Goal: Task Accomplishment & Management: Use online tool/utility

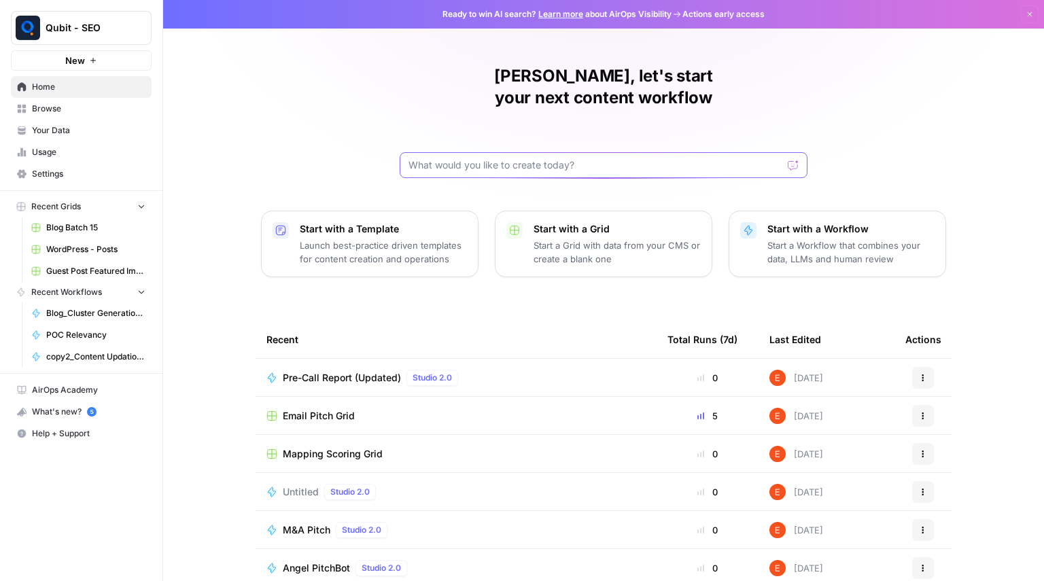
click at [511, 158] on input "text" at bounding box center [596, 165] width 374 height 14
type input "POC"
click at [62, 102] on link "Browse" at bounding box center [81, 109] width 141 height 22
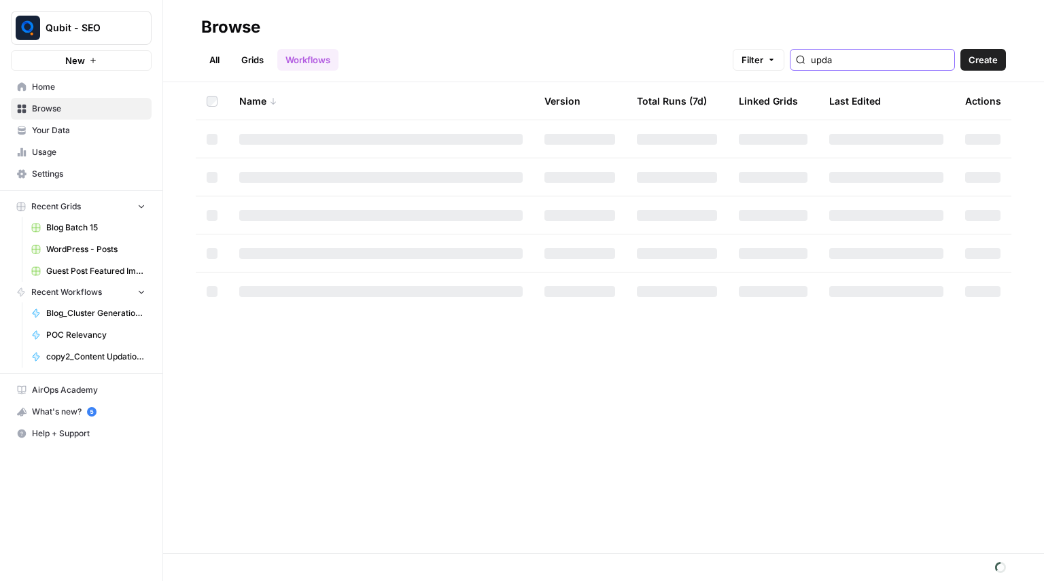
click at [905, 65] on input "upda" at bounding box center [880, 60] width 138 height 14
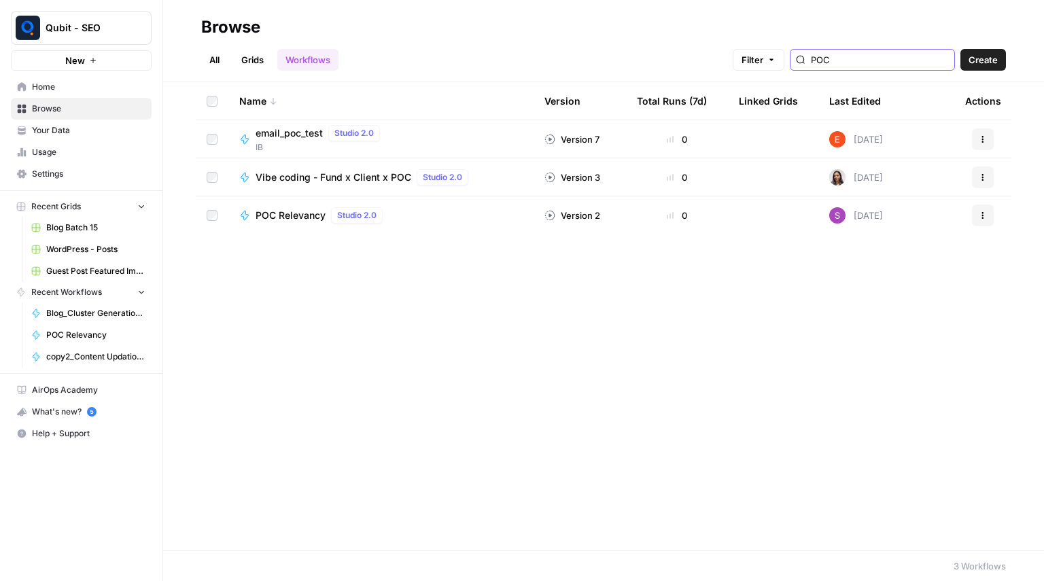
type input "POC"
click at [273, 214] on span "POC Relevancy" at bounding box center [291, 216] width 70 height 14
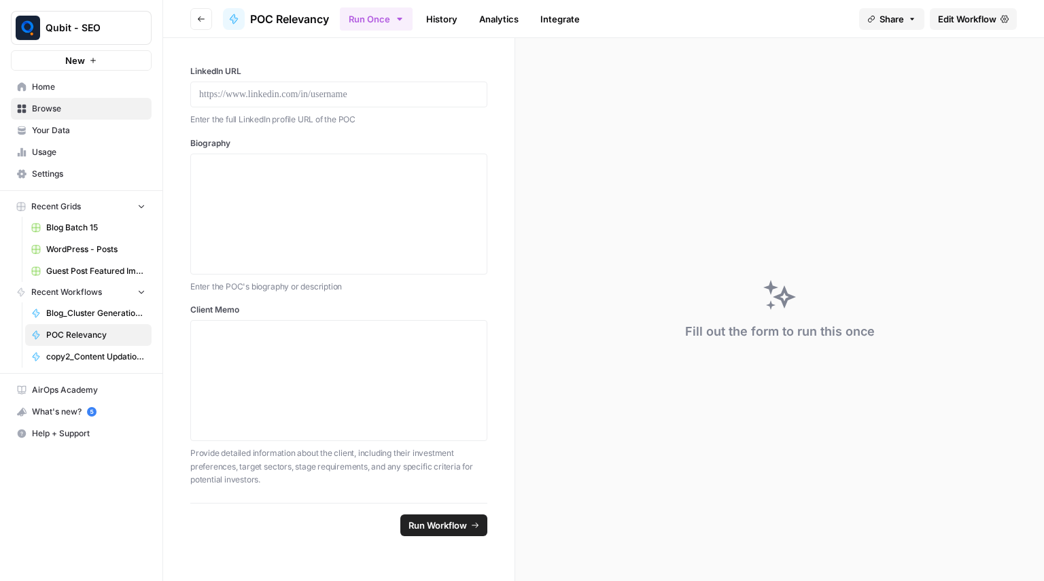
click at [980, 23] on span "Edit Workflow" at bounding box center [967, 19] width 58 height 14
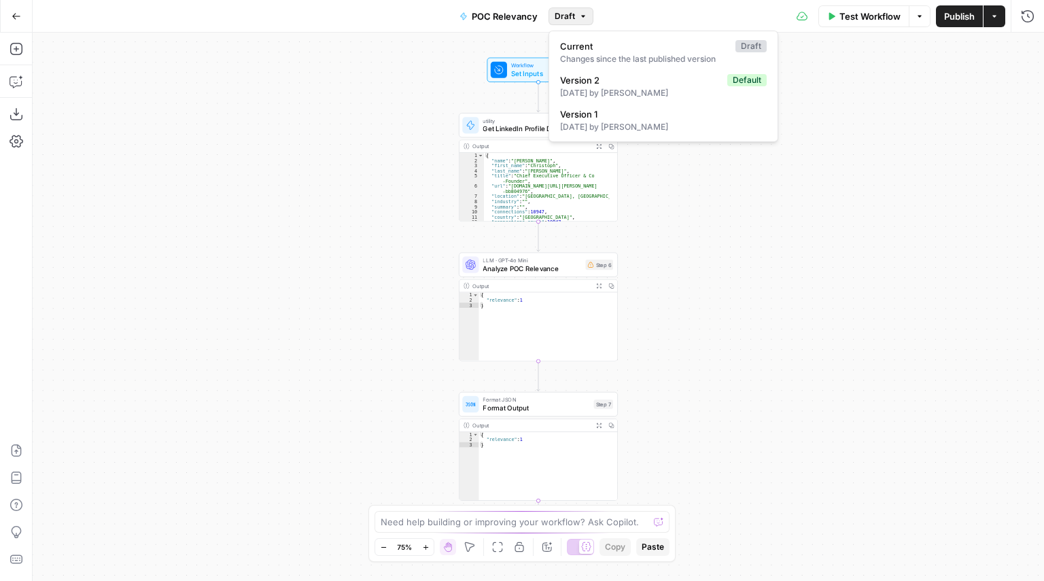
click at [568, 20] on span "Draft" at bounding box center [565, 16] width 20 height 12
click at [613, 111] on span "Version 1" at bounding box center [660, 114] width 201 height 14
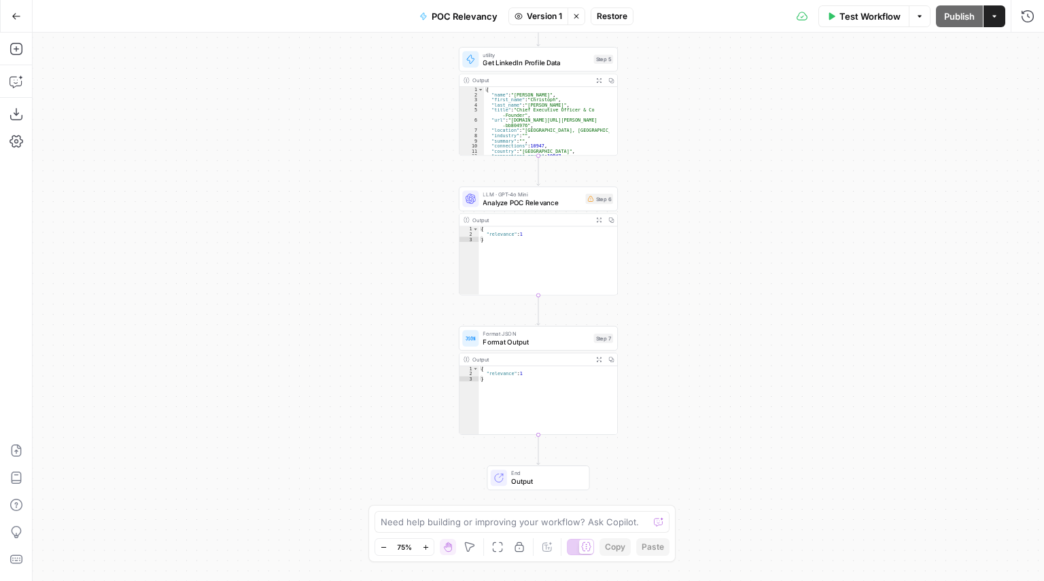
click at [14, 18] on icon "button" at bounding box center [17, 17] width 10 height 10
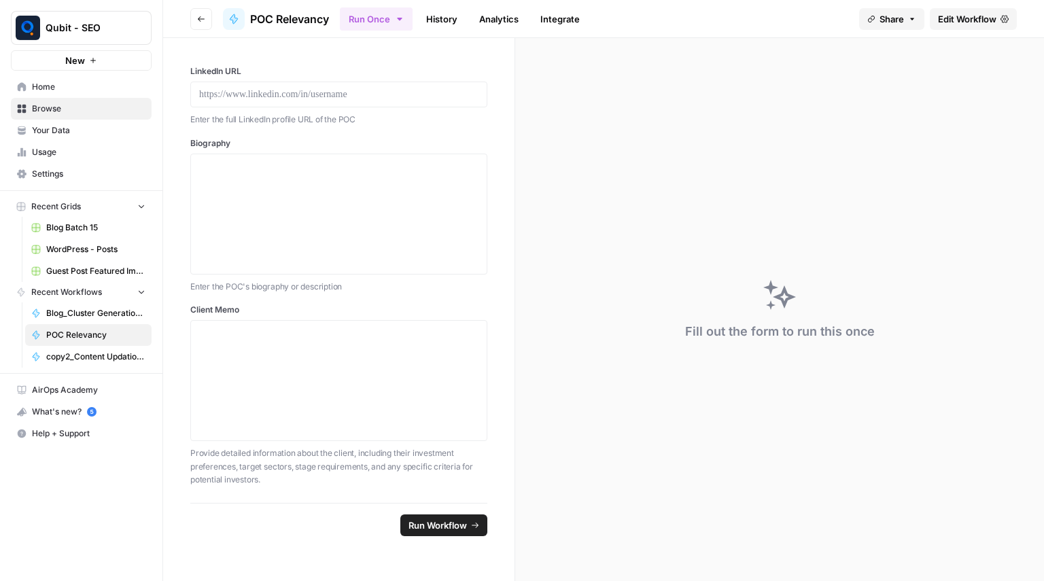
click at [204, 23] on button "Go back" at bounding box center [201, 19] width 22 height 22
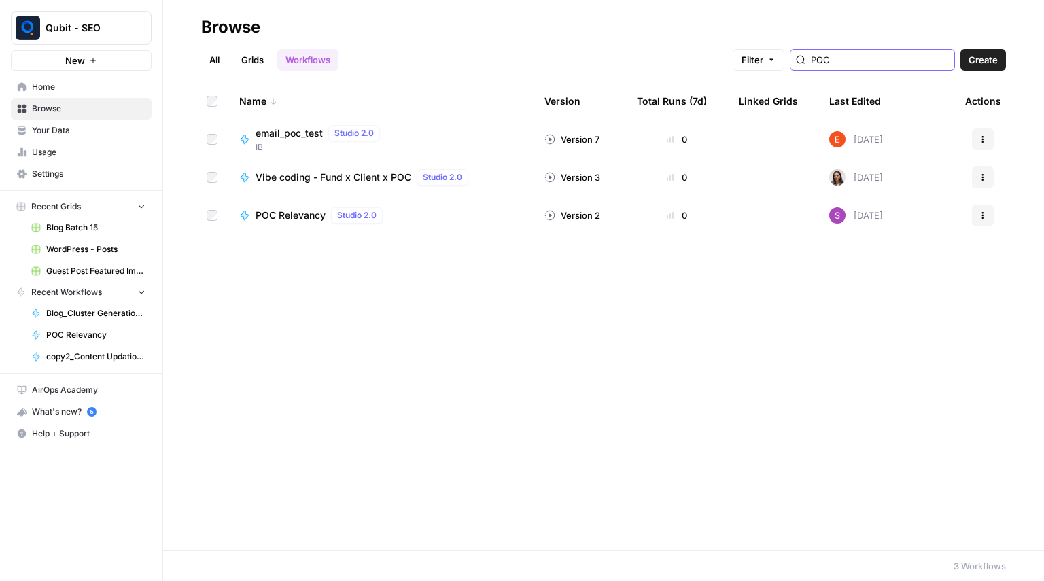
click at [865, 65] on input "POC" at bounding box center [880, 60] width 138 height 14
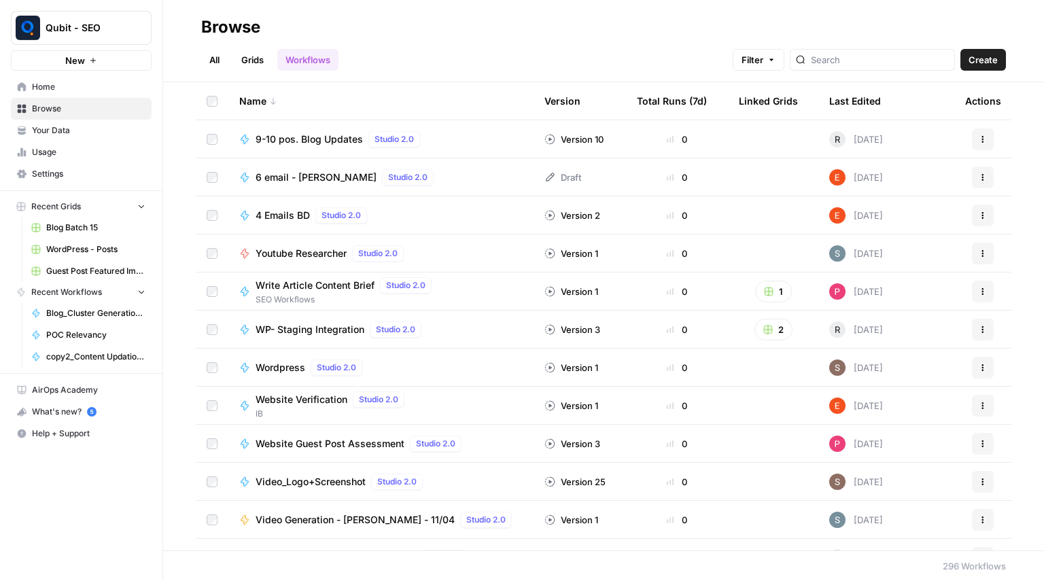
click at [272, 54] on link "Grids" at bounding box center [252, 60] width 39 height 22
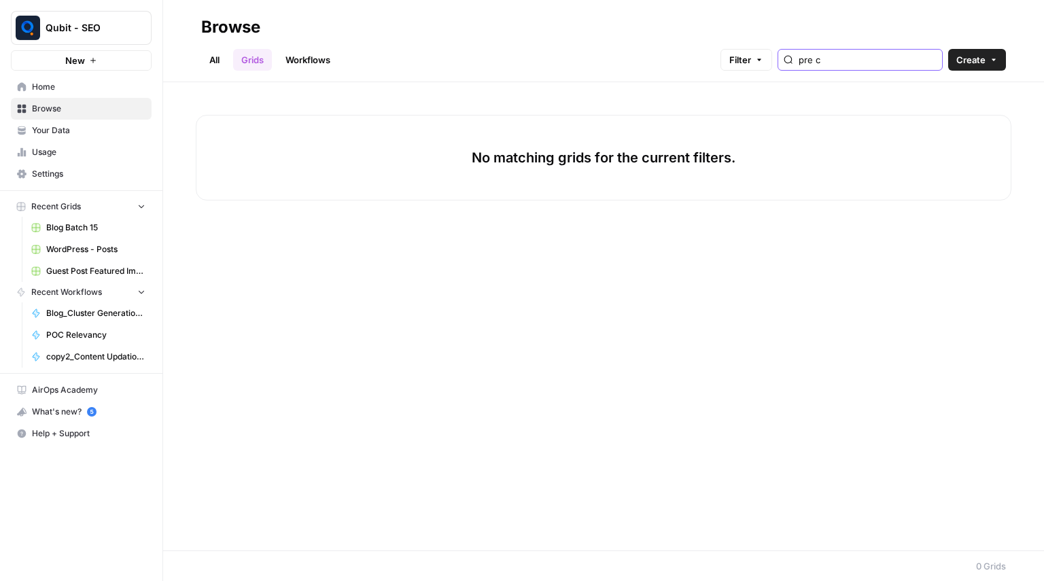
click at [901, 61] on input "pre c" at bounding box center [868, 60] width 138 height 14
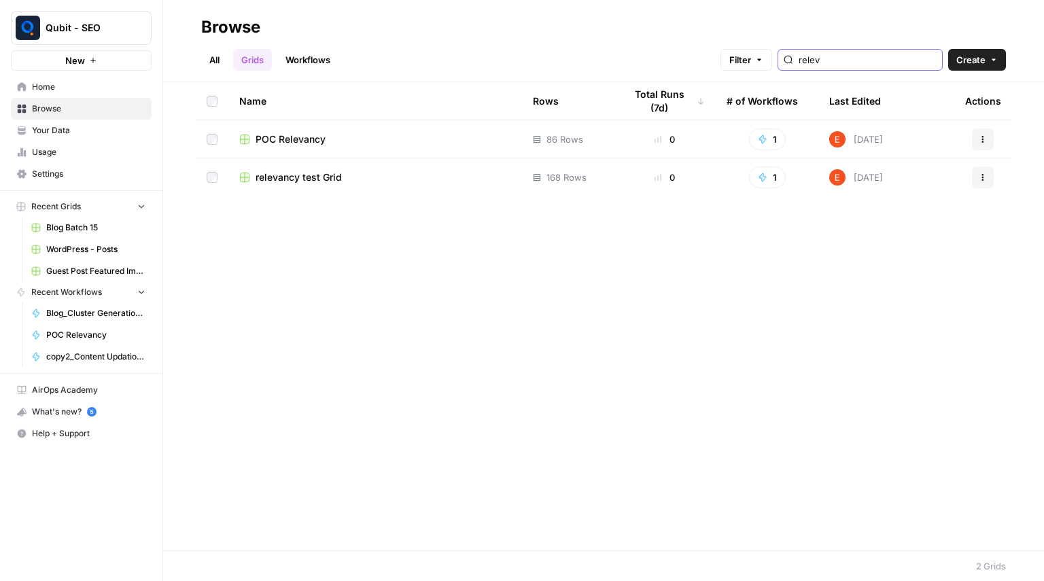
type input "relev"
click at [333, 174] on span "relevancy test Grid" at bounding box center [299, 178] width 86 height 14
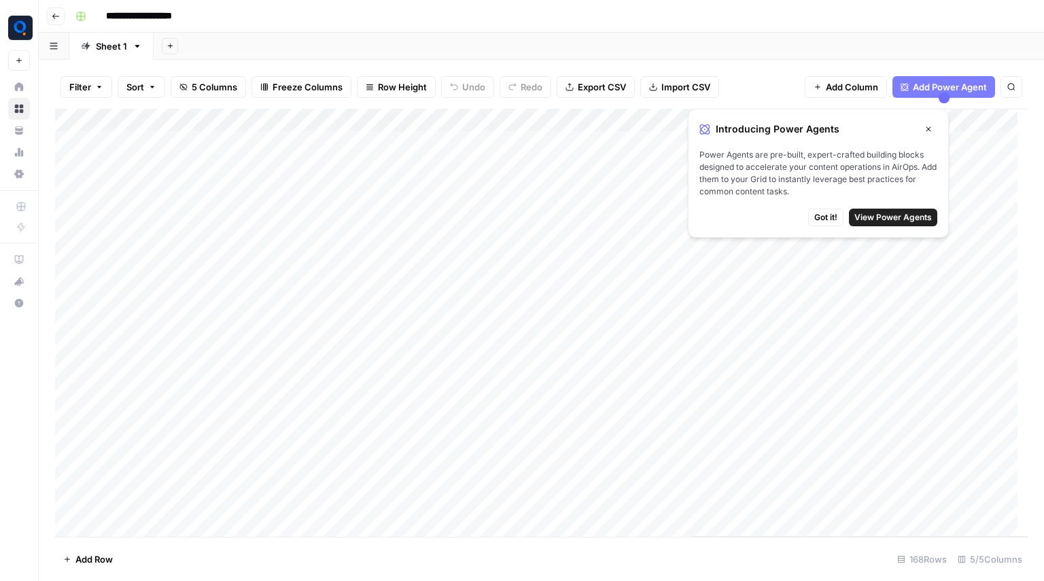
click at [538, 124] on div "Add Column" at bounding box center [541, 323] width 973 height 428
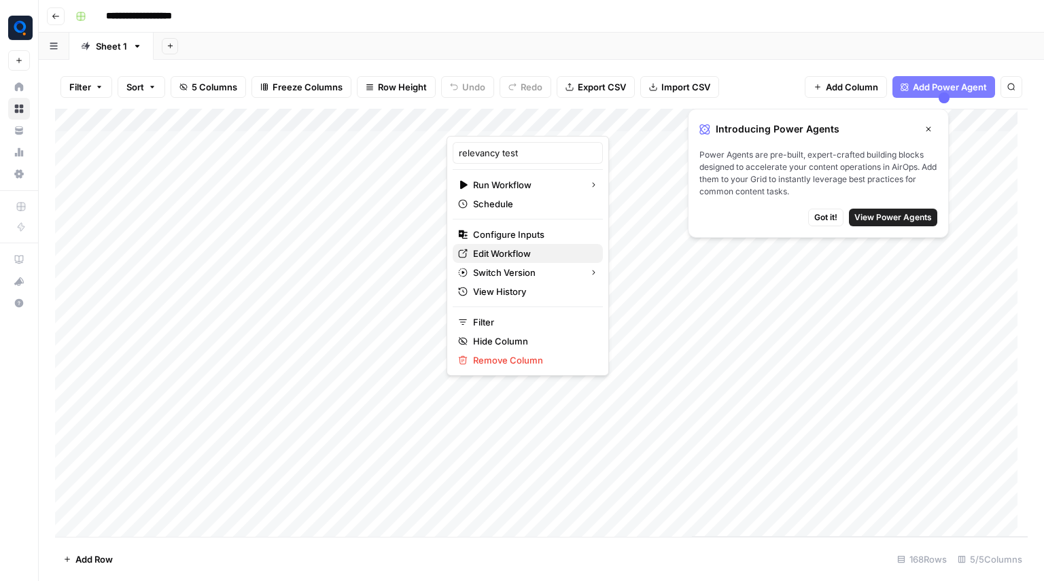
click at [511, 249] on span "Edit Workflow" at bounding box center [532, 254] width 119 height 14
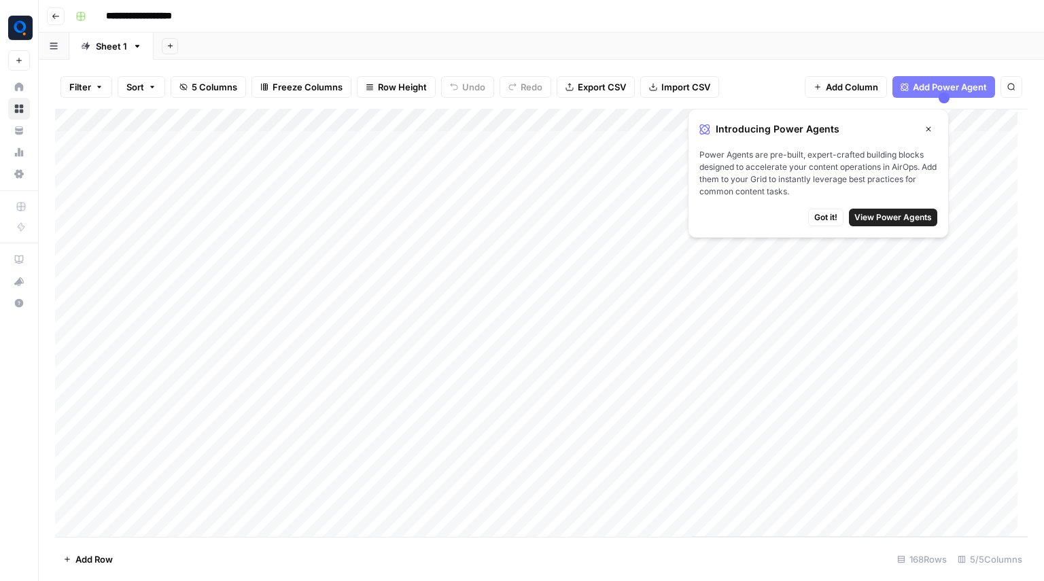
click at [542, 118] on div "Add Column" at bounding box center [541, 323] width 973 height 428
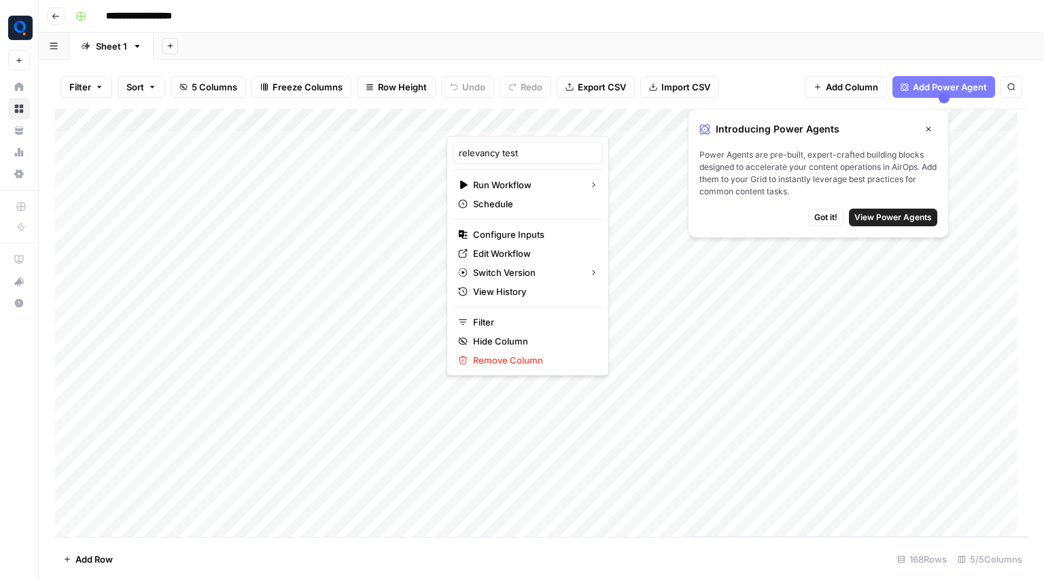
click at [67, 24] on header "**********" at bounding box center [541, 16] width 1005 height 33
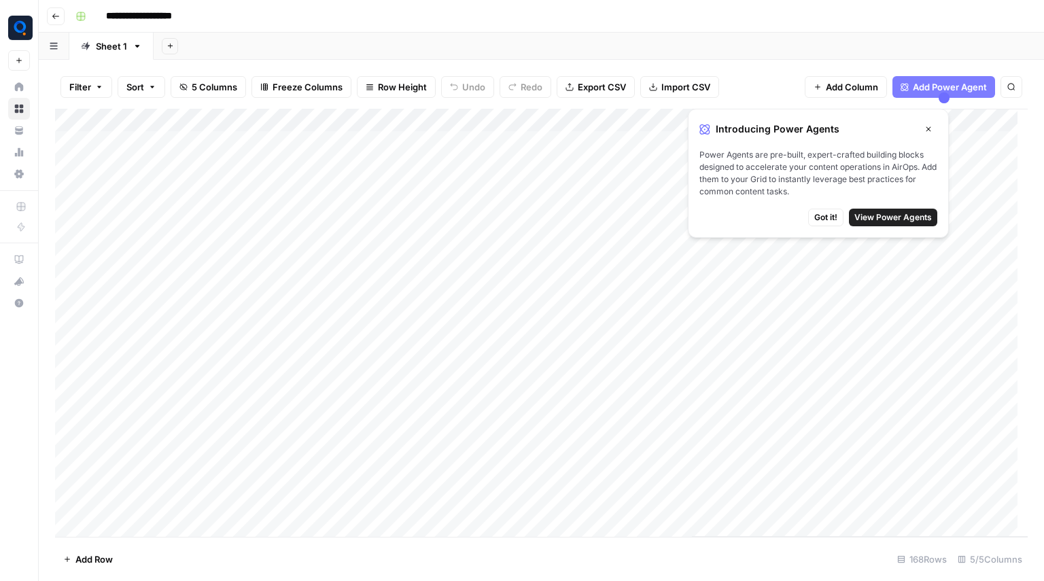
click at [44, 17] on header "**********" at bounding box center [541, 16] width 1005 height 33
click at [48, 16] on button "Go back" at bounding box center [56, 16] width 18 height 18
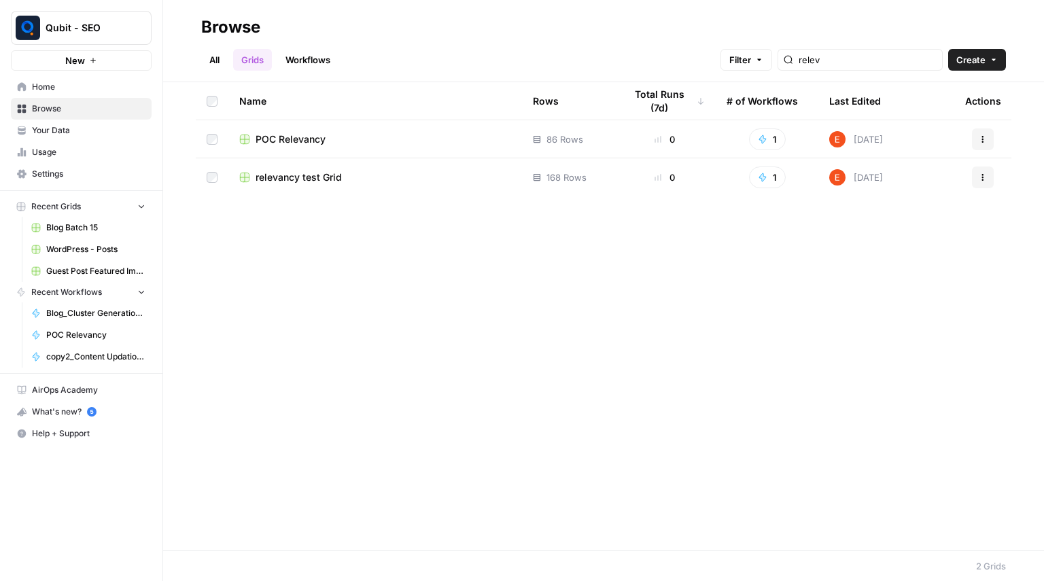
click at [959, 59] on span "Create" at bounding box center [970, 60] width 29 height 14
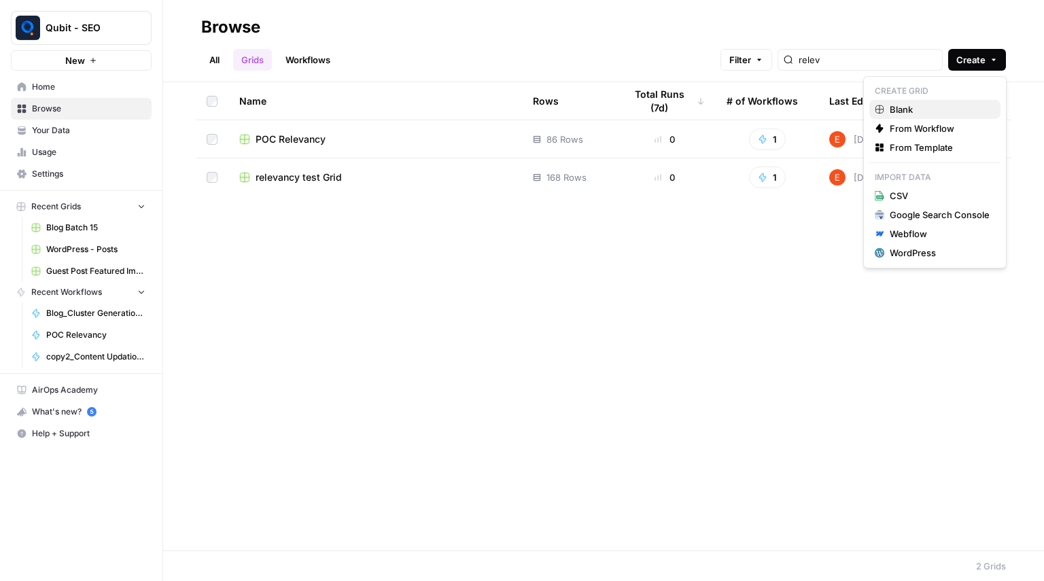
click at [914, 111] on span "Blank" at bounding box center [940, 110] width 100 height 14
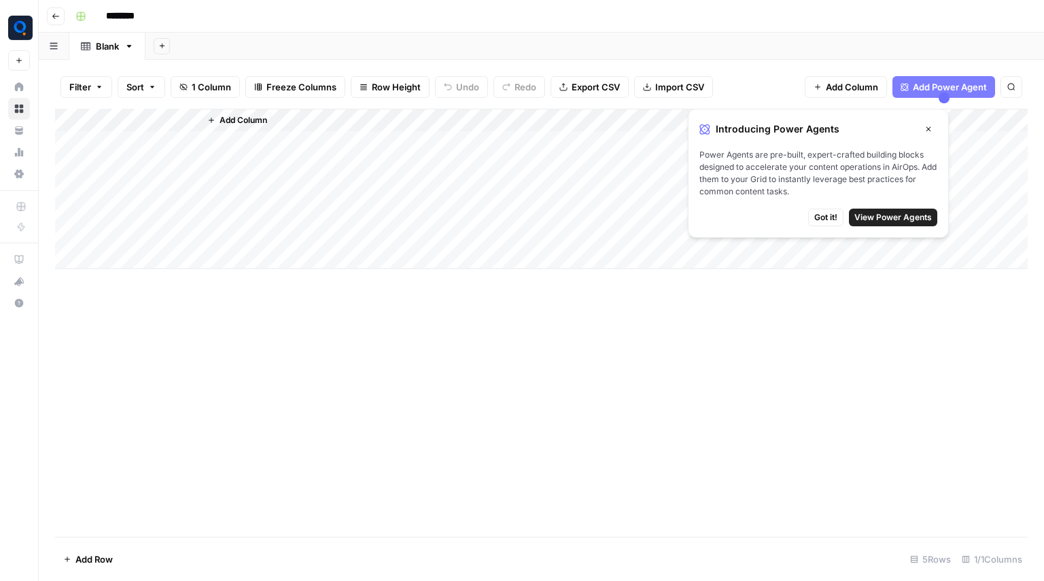
click at [59, 23] on button "Go back" at bounding box center [56, 16] width 18 height 18
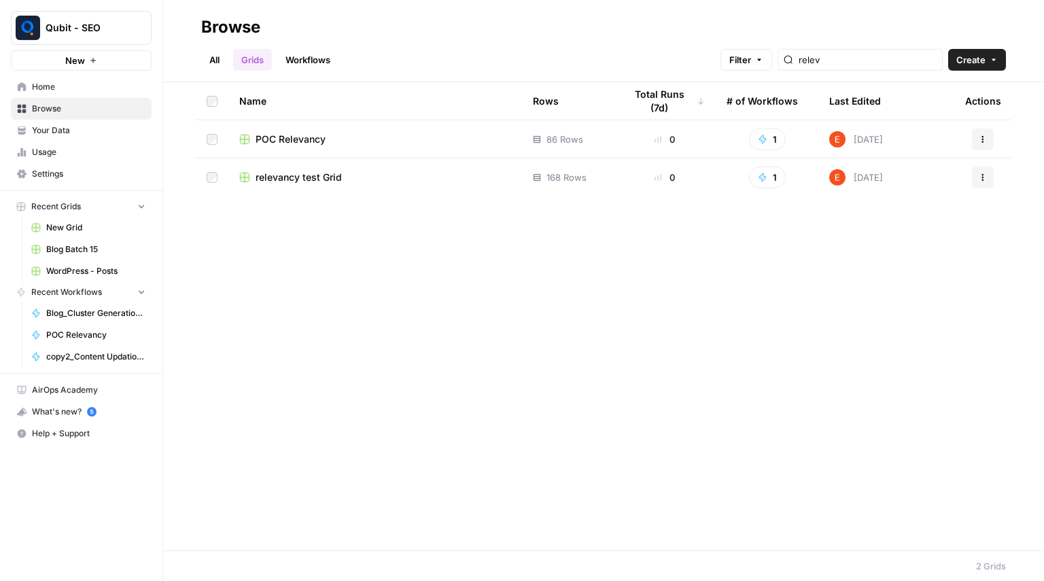
click at [315, 52] on link "Workflows" at bounding box center [307, 60] width 61 height 22
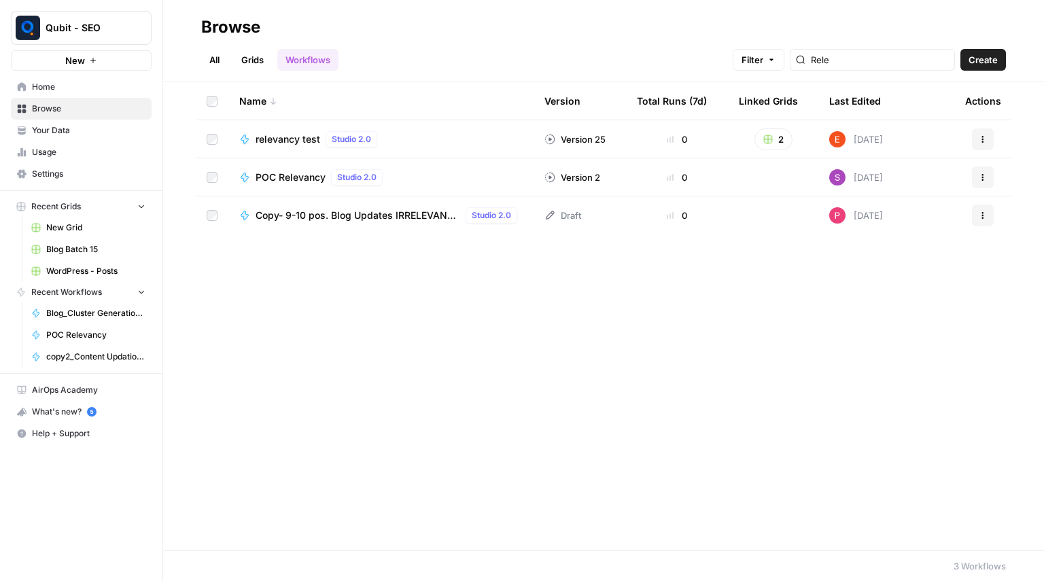
click at [982, 61] on span "Create" at bounding box center [983, 60] width 29 height 14
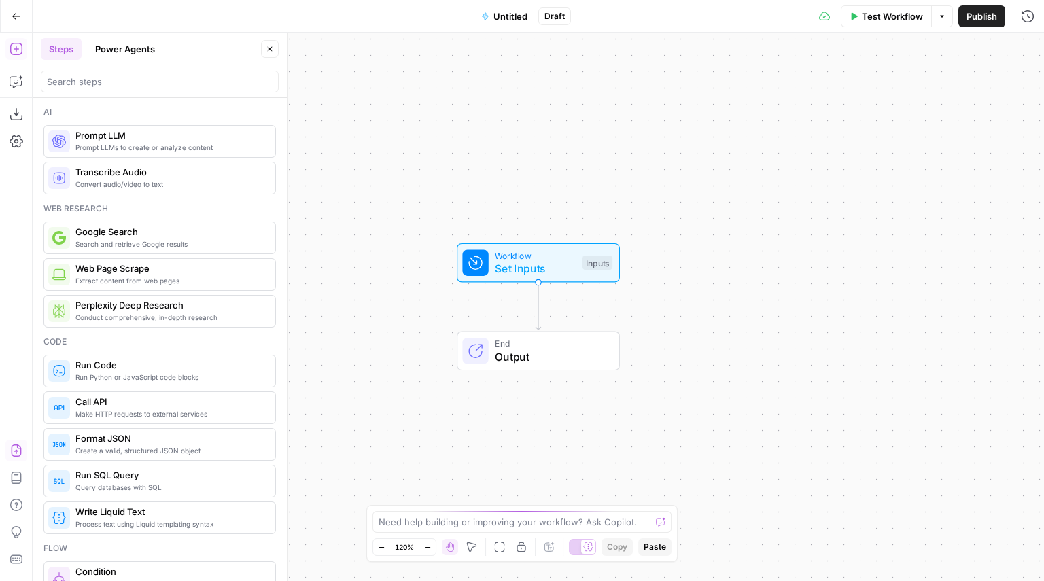
click at [21, 446] on icon "button" at bounding box center [17, 451] width 14 height 14
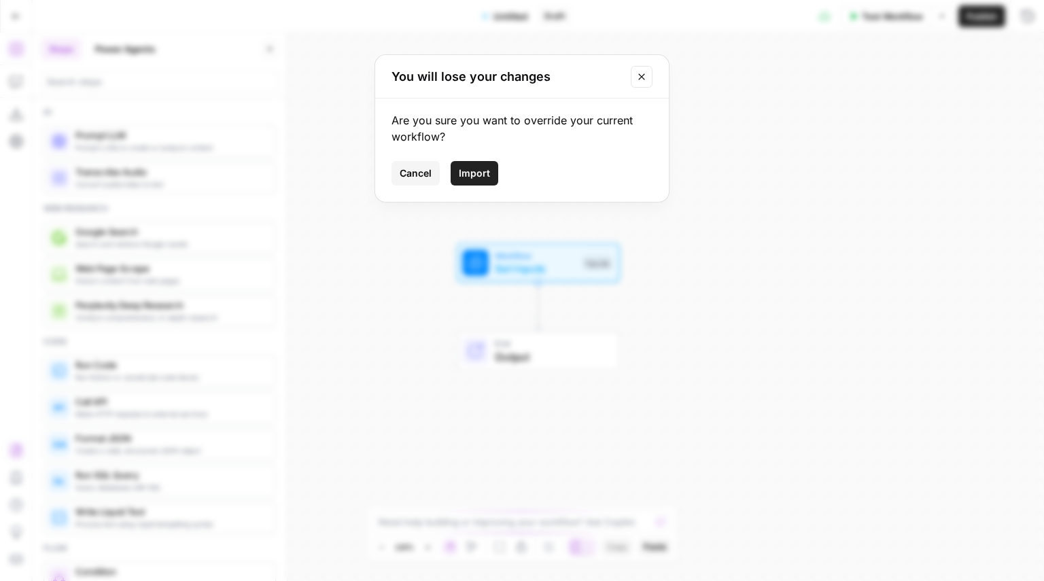
click at [481, 179] on span "Import" at bounding box center [474, 174] width 31 height 14
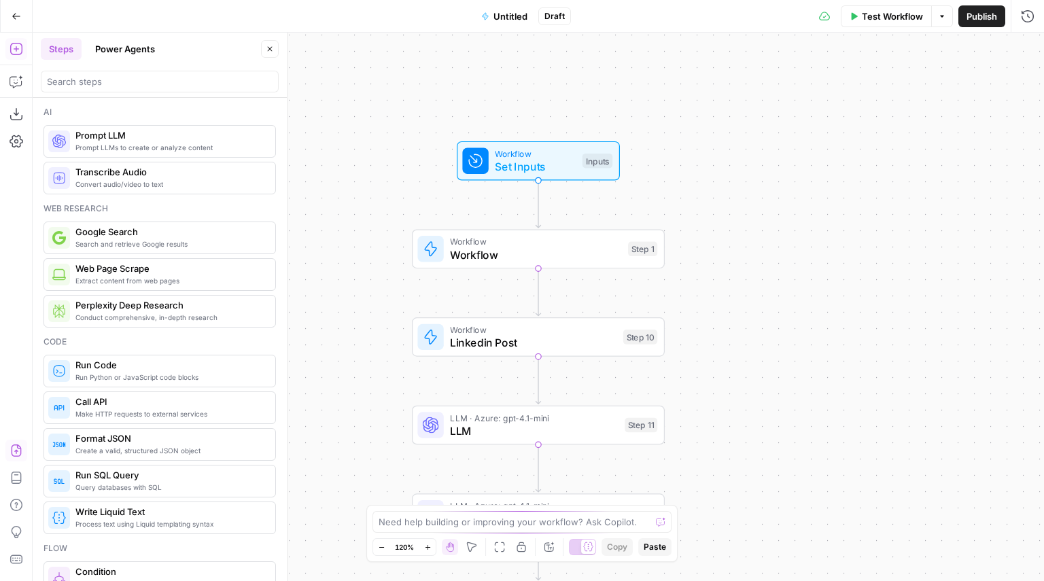
click at [6, 12] on button "Go Back" at bounding box center [16, 16] width 24 height 24
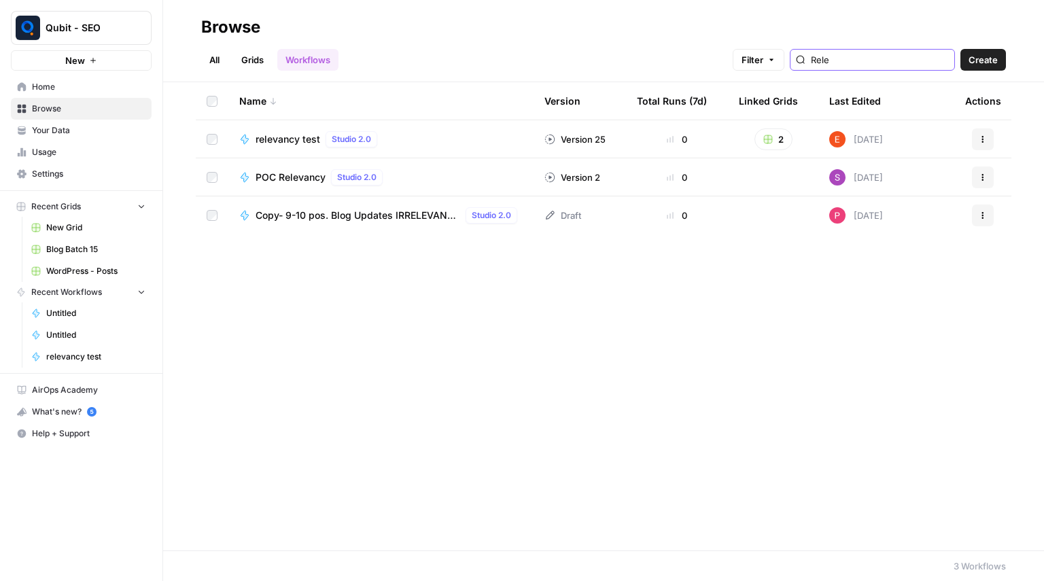
click at [860, 53] on input "Rele" at bounding box center [880, 60] width 138 height 14
click at [857, 64] on input "Rele" at bounding box center [880, 60] width 138 height 14
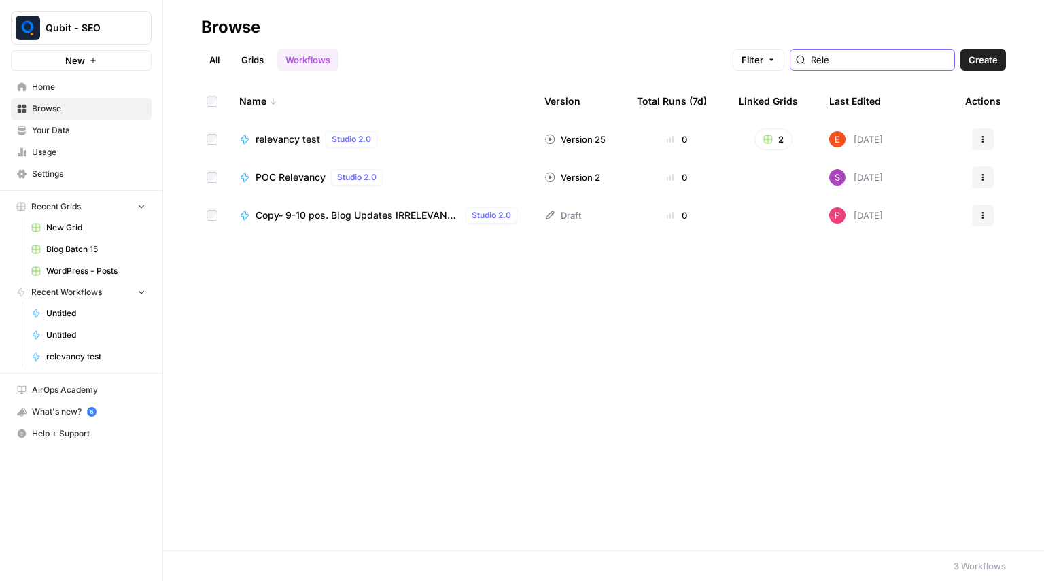
click at [857, 64] on input "Rele" at bounding box center [880, 60] width 138 height 14
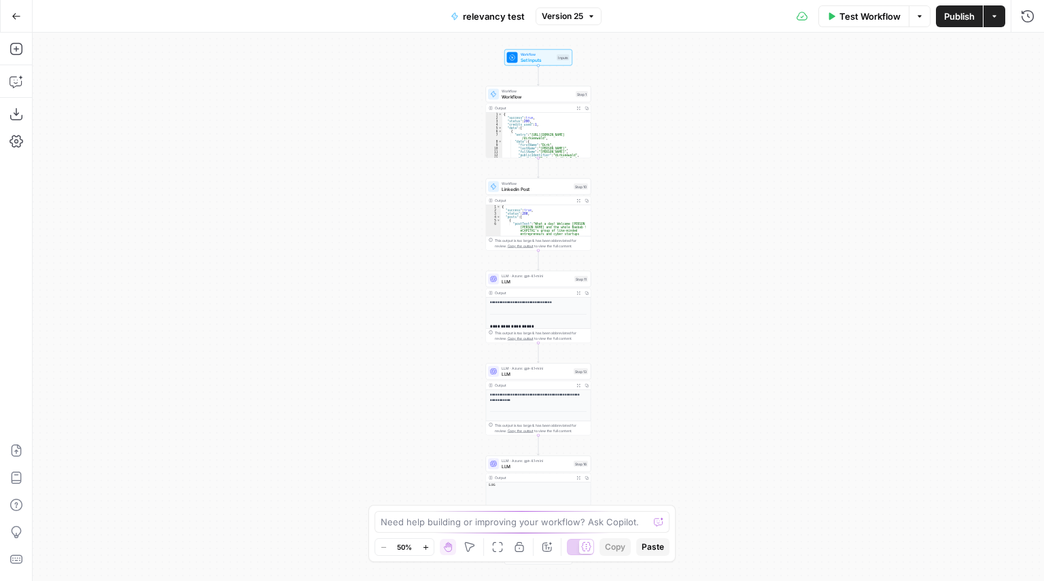
click at [570, 24] on button "Version 25" at bounding box center [569, 16] width 66 height 18
click at [417, 15] on div "Go Back relevancy test Version 25 Test Workflow Options Publish Actions Run His…" at bounding box center [522, 16] width 1044 height 32
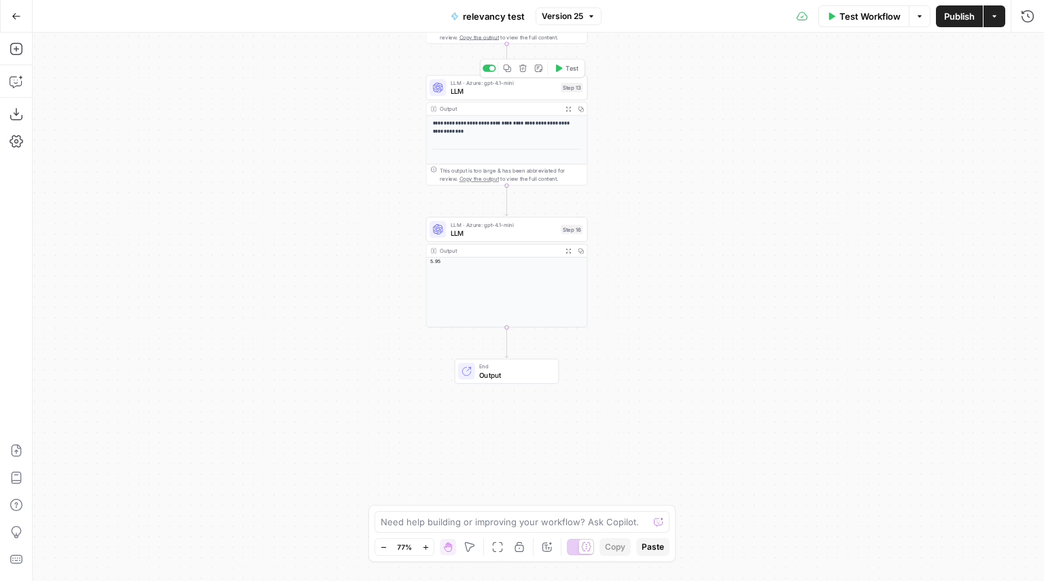
click at [498, 94] on span "LLM" at bounding box center [504, 91] width 107 height 10
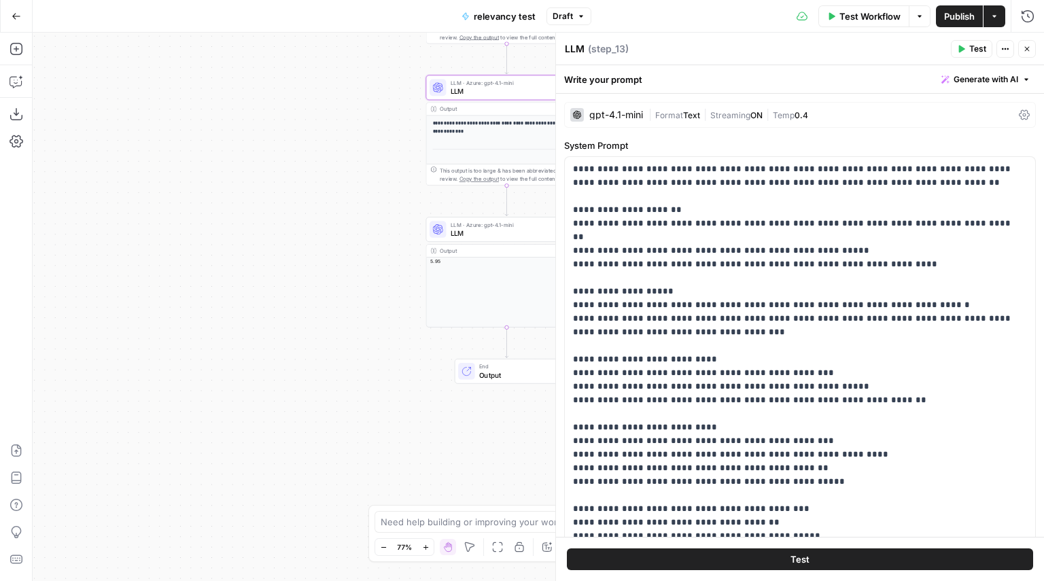
click at [639, 116] on div "gpt-4.1-mini" at bounding box center [616, 115] width 54 height 10
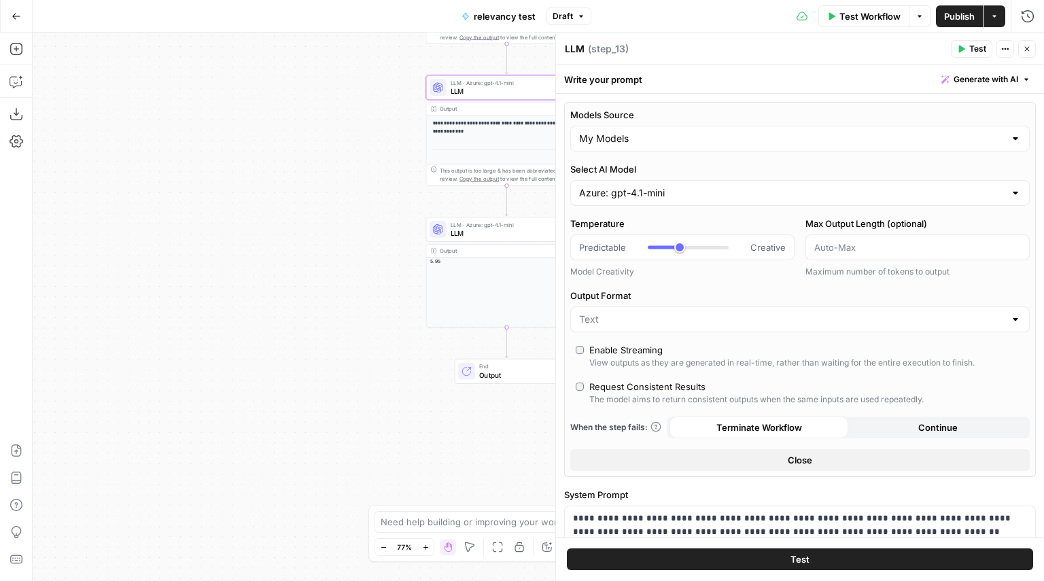
type input "***"
click at [641, 187] on input "Select AI Model" at bounding box center [792, 193] width 426 height 14
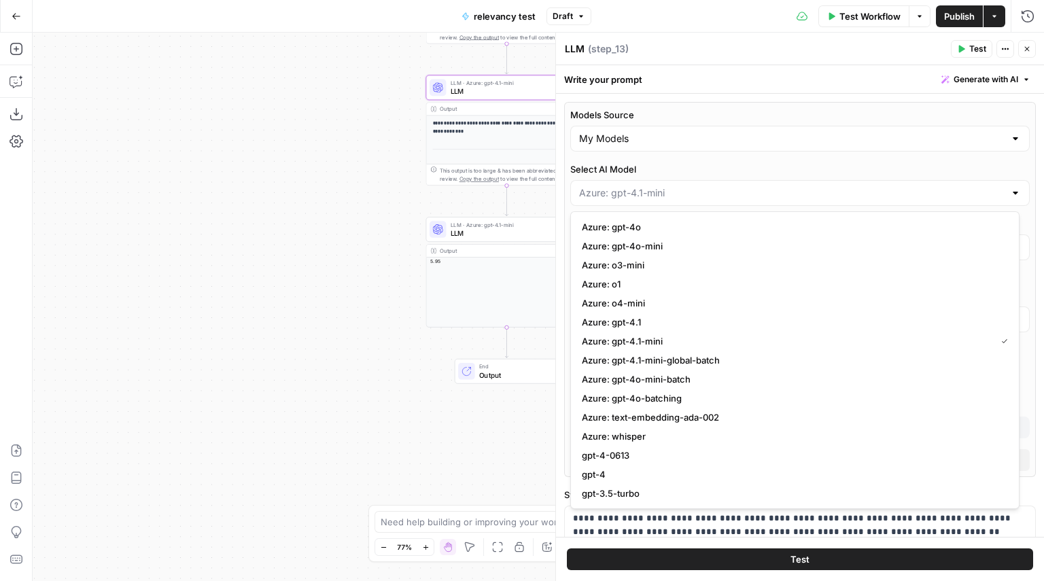
type input "Azure: gpt-4.1-mini"
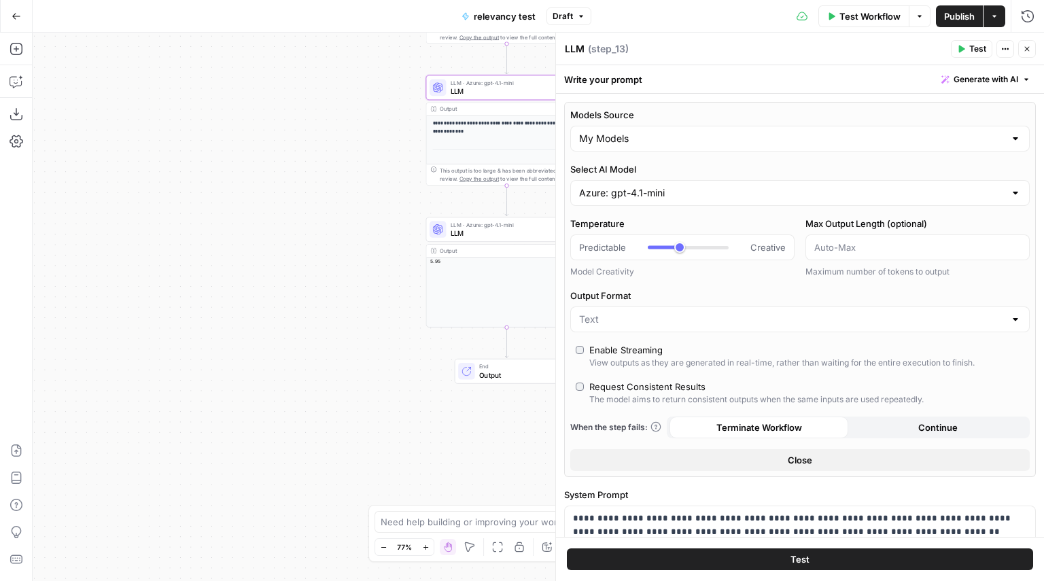
click at [651, 169] on label "Select AI Model" at bounding box center [800, 169] width 460 height 14
click at [651, 186] on input "Azure: gpt-4.1-mini" at bounding box center [792, 193] width 426 height 14
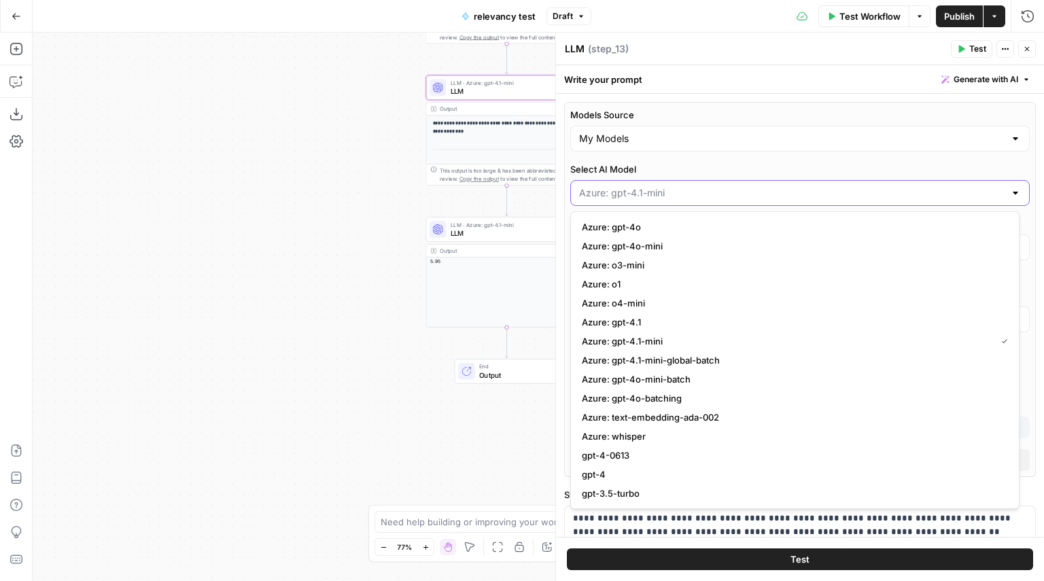
click at [660, 197] on input "Select AI Model" at bounding box center [792, 193] width 426 height 14
click at [854, 201] on div at bounding box center [800, 193] width 460 height 26
click at [753, 244] on span "Azure: gpt-4o-mini" at bounding box center [792, 246] width 421 height 14
type input "Azure: gpt-4o-mini"
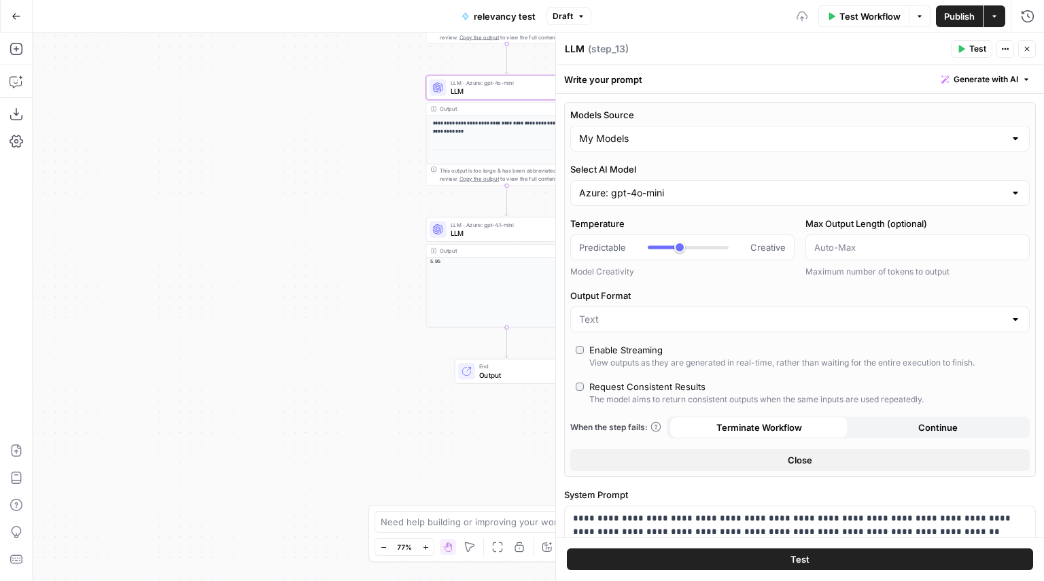
click at [731, 294] on label "Output Format" at bounding box center [800, 296] width 460 height 14
click at [731, 313] on input "Output Format" at bounding box center [792, 320] width 426 height 14
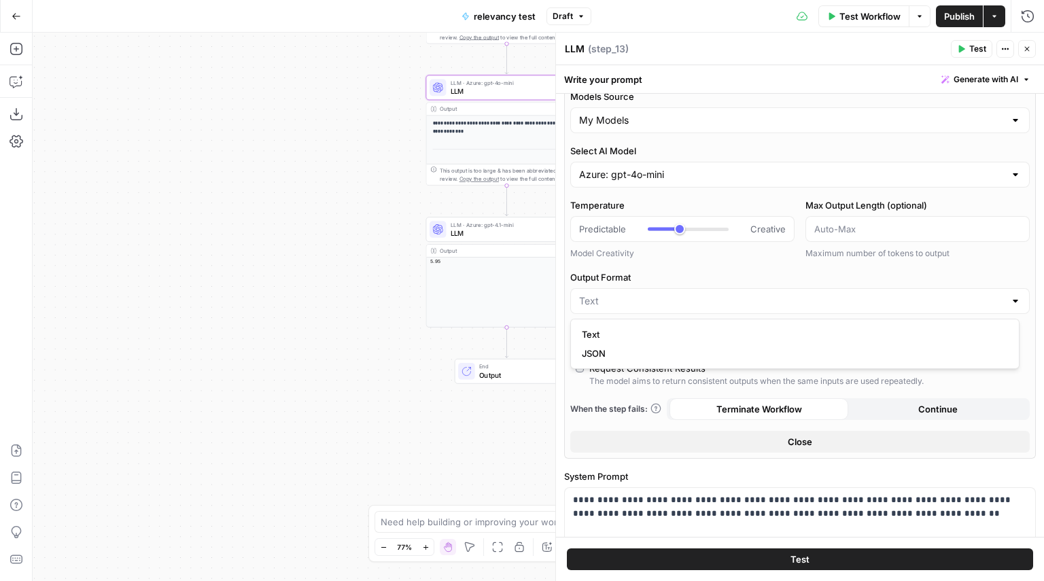
scroll to position [19, 0]
type input "***"
click at [738, 275] on label "Output Format" at bounding box center [800, 277] width 460 height 14
click at [738, 294] on input "Output Format" at bounding box center [792, 301] width 426 height 14
click at [738, 275] on label "Output Format" at bounding box center [800, 277] width 460 height 14
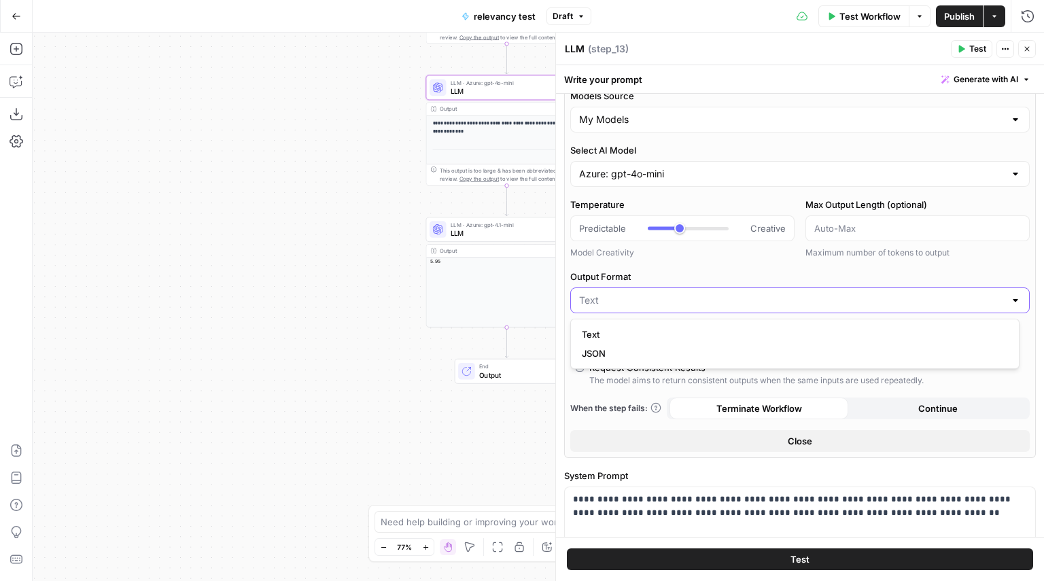
click at [738, 294] on input "Output Format" at bounding box center [792, 301] width 426 height 14
click at [738, 275] on label "Output Format" at bounding box center [800, 277] width 460 height 14
click at [738, 294] on input "Output Format" at bounding box center [792, 301] width 426 height 14
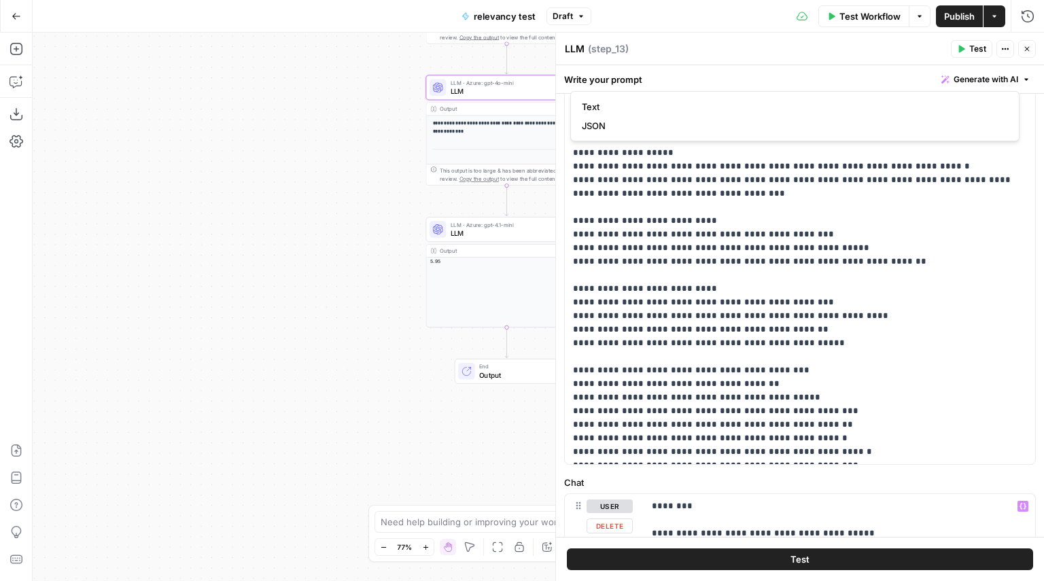
scroll to position [247, 0]
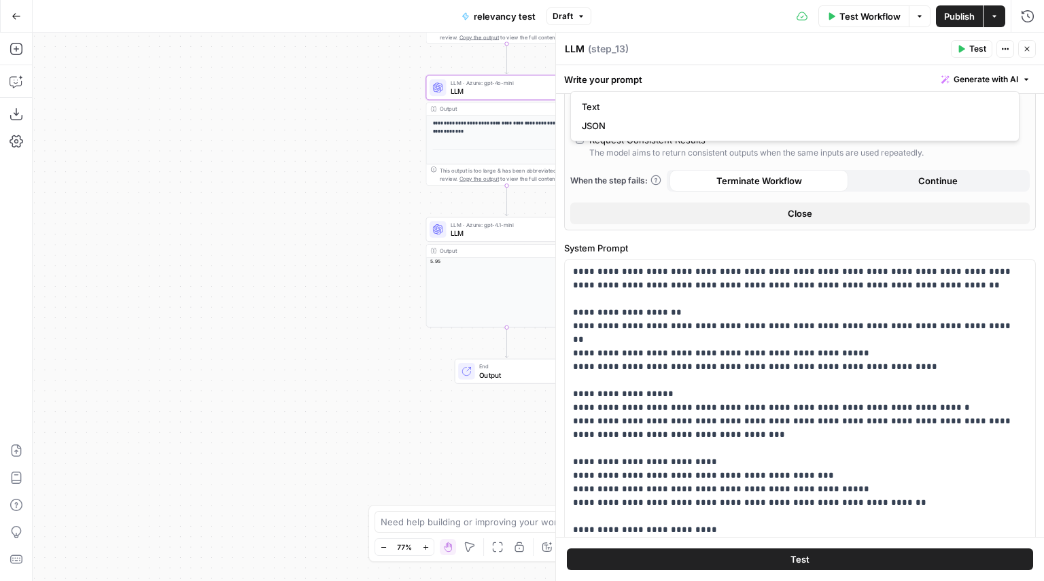
click at [1033, 54] on button "Close" at bounding box center [1027, 49] width 18 height 18
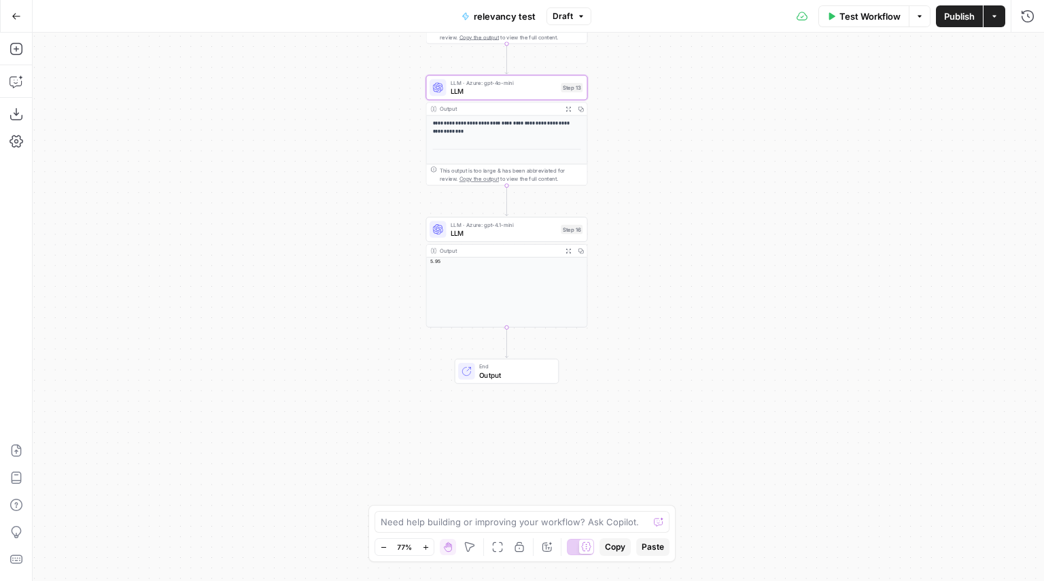
click at [578, 12] on icon "button" at bounding box center [581, 16] width 8 height 8
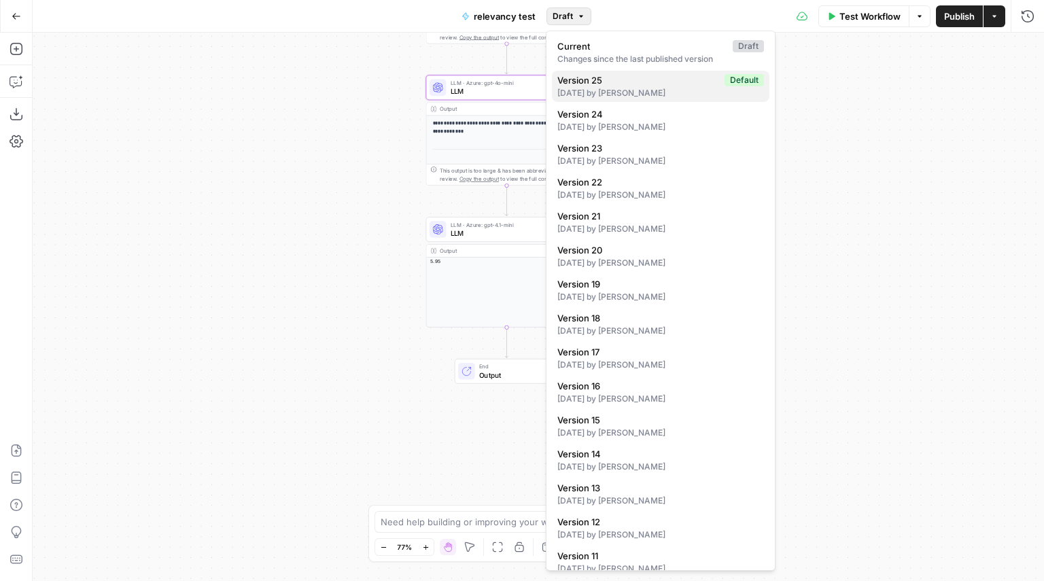
click at [627, 97] on div "[DATE] by [PERSON_NAME]" at bounding box center [660, 93] width 207 height 12
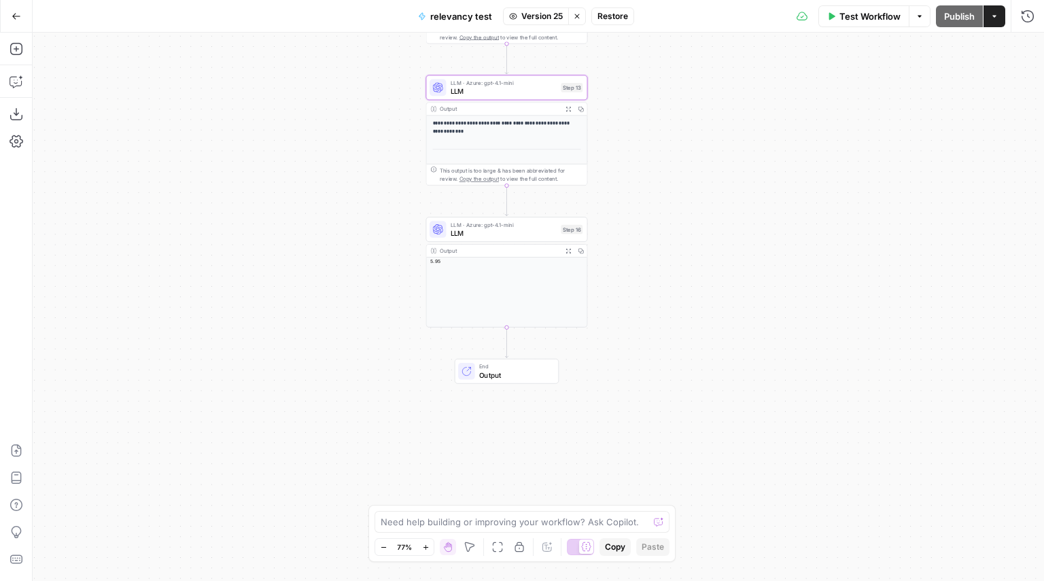
click at [617, 17] on span "Restore" at bounding box center [613, 16] width 31 height 12
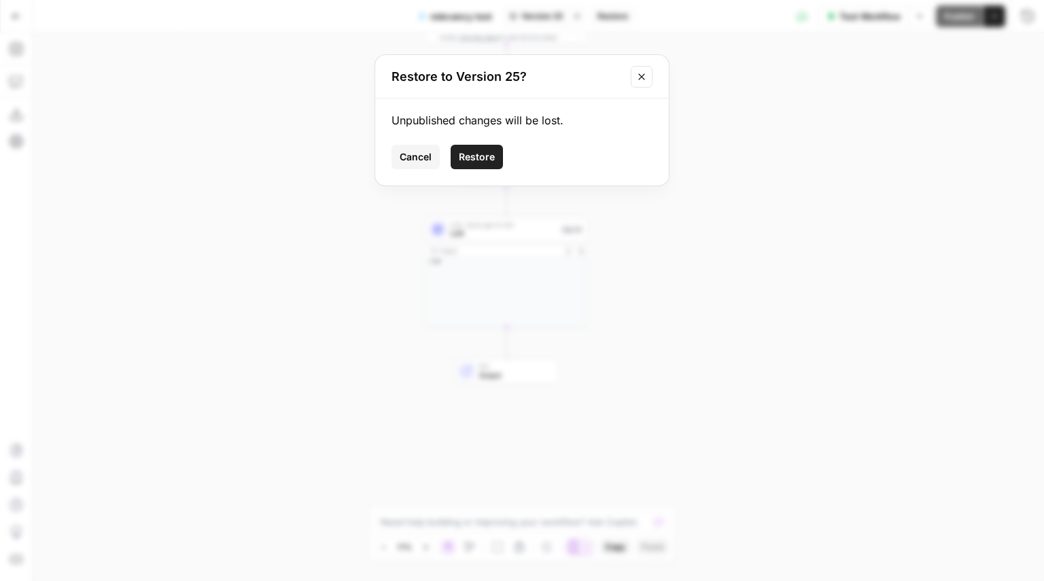
click at [492, 150] on span "Restore" at bounding box center [477, 157] width 36 height 14
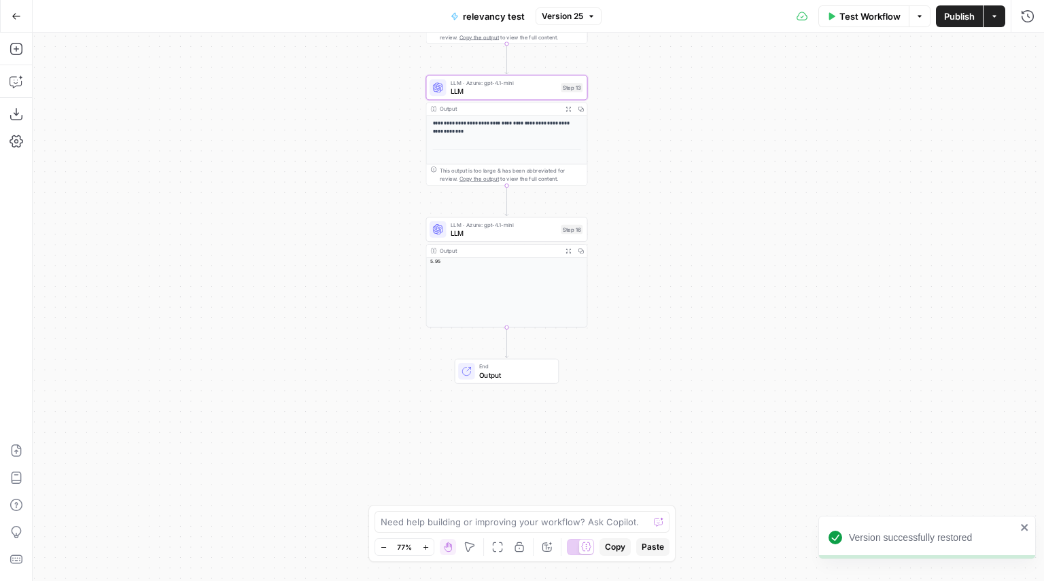
click at [567, 16] on span "Version 25" at bounding box center [562, 16] width 41 height 12
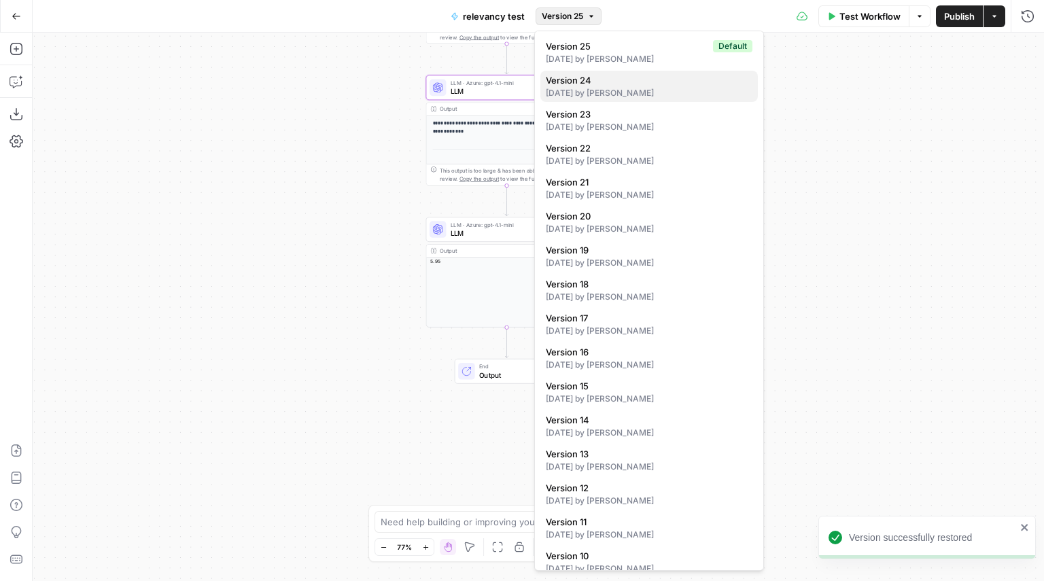
click at [592, 96] on div "[DATE] by [PERSON_NAME]" at bounding box center [649, 93] width 207 height 12
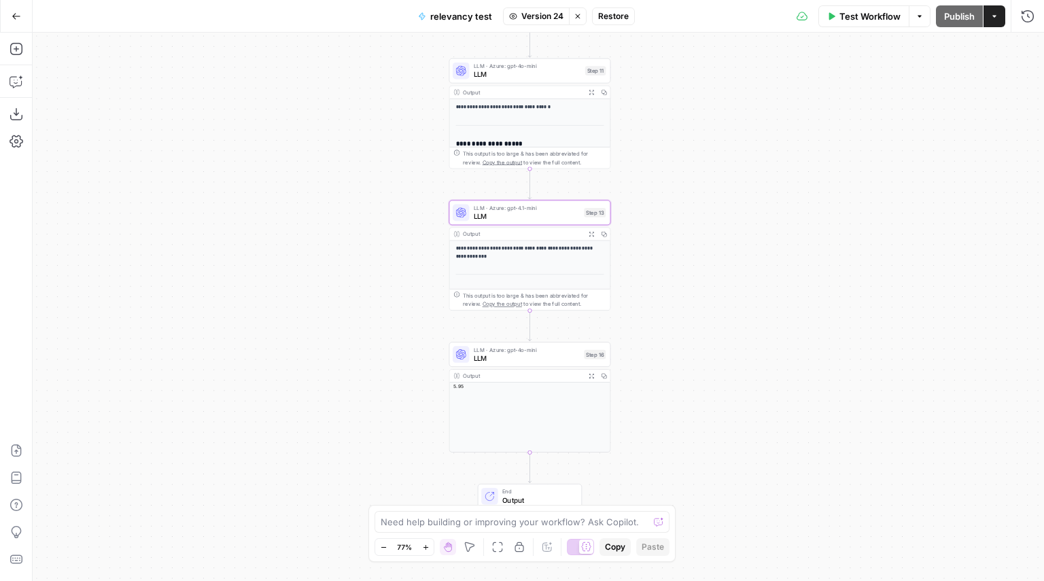
drag, startPoint x: 665, startPoint y: 163, endPoint x: 689, endPoint y: 295, distance: 134.1
click at [689, 295] on div "Workflow Set Inputs Inputs Workflow Workflow Step 1 Output Expand Output Copy 1…" at bounding box center [539, 307] width 1012 height 549
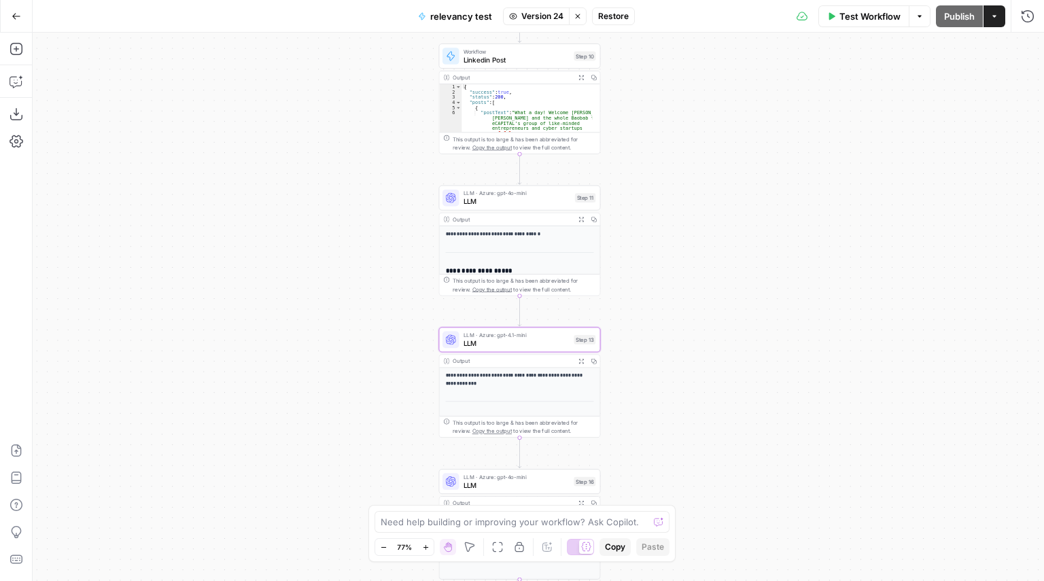
drag, startPoint x: 689, startPoint y: 295, endPoint x: 674, endPoint y: 444, distance: 149.6
click at [674, 444] on div "Workflow Set Inputs Inputs Workflow Workflow Step 1 Output Expand Output Copy 1…" at bounding box center [539, 307] width 1012 height 549
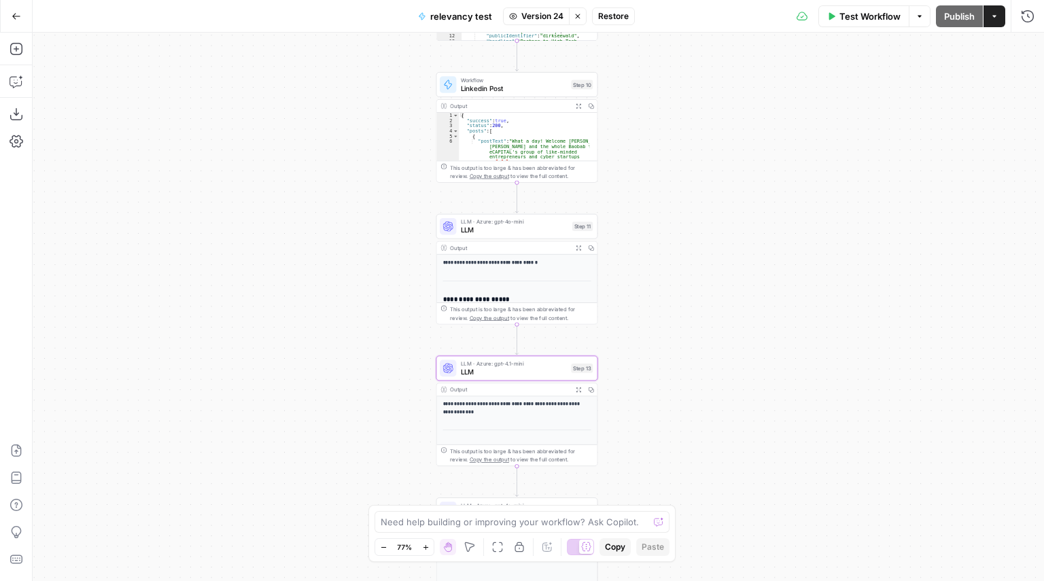
click at [674, 444] on div "Workflow Set Inputs Inputs Workflow Workflow Step 1 Output Expand Output Copy 1…" at bounding box center [539, 307] width 1012 height 549
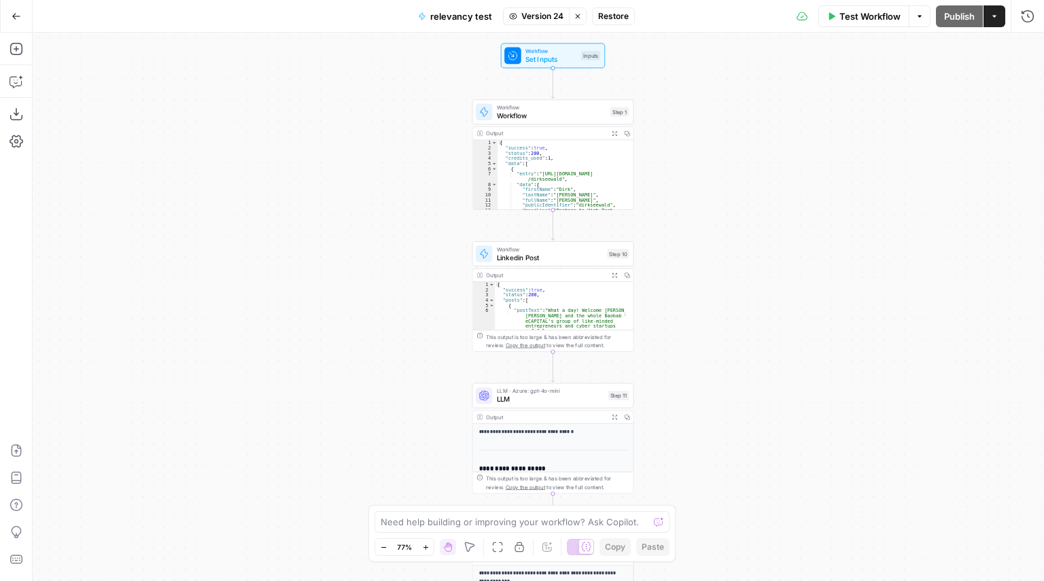
drag, startPoint x: 674, startPoint y: 444, endPoint x: 710, endPoint y: 613, distance: 173.1
click at [710, 581] on html "Qubit - SEO New Home Browse Your Data Usage Settings Recent Grids Blog Batch 15…" at bounding box center [522, 290] width 1044 height 581
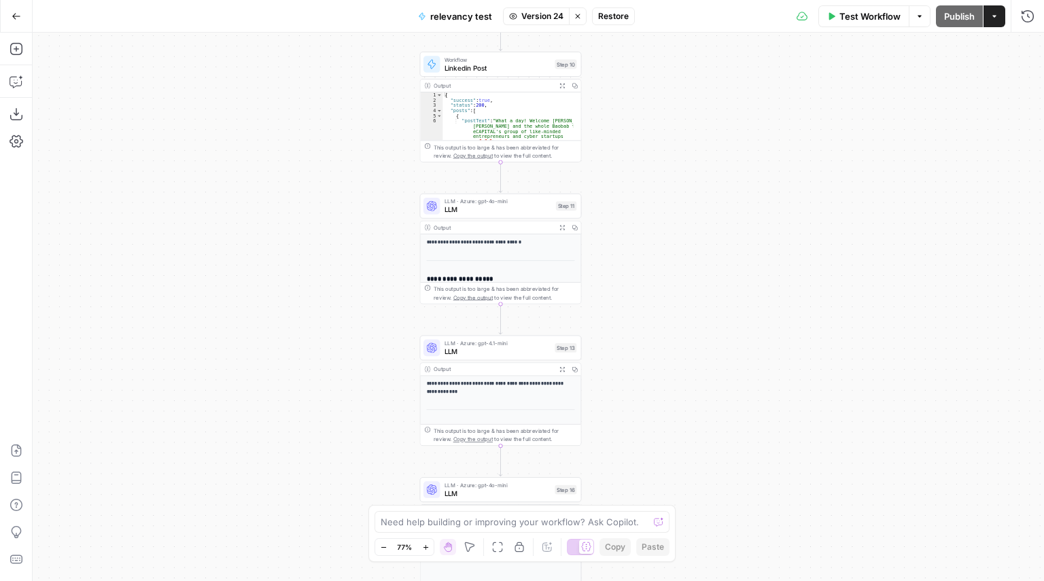
drag, startPoint x: 725, startPoint y: 464, endPoint x: 672, endPoint y: 273, distance: 198.2
click at [672, 273] on div "Workflow Set Inputs Inputs Workflow Workflow Step 1 Output Expand Output Copy 1…" at bounding box center [539, 307] width 1012 height 549
click at [493, 352] on span "LLM" at bounding box center [497, 350] width 107 height 10
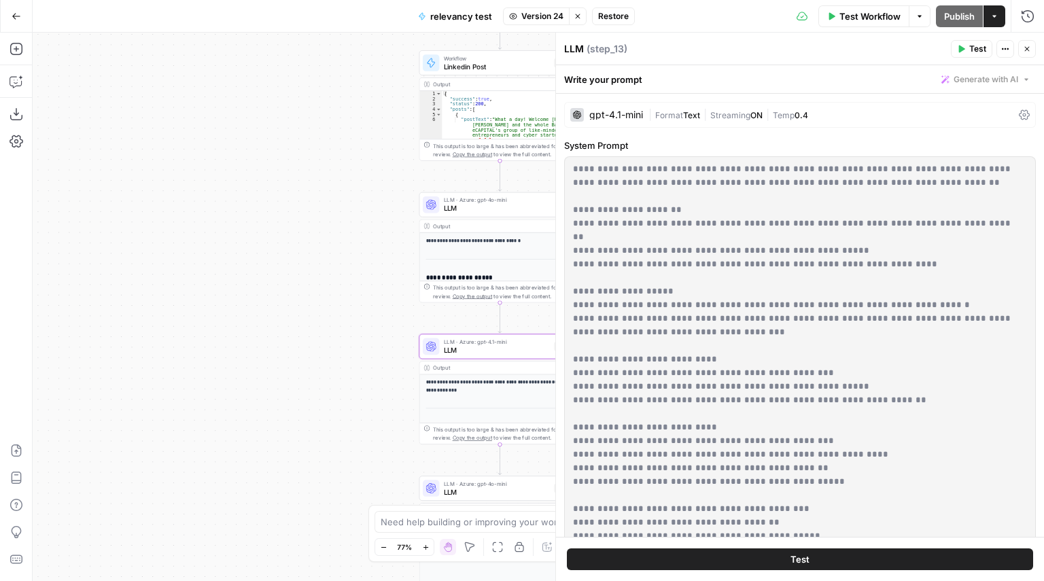
click at [772, 113] on span "|" at bounding box center [768, 114] width 10 height 14
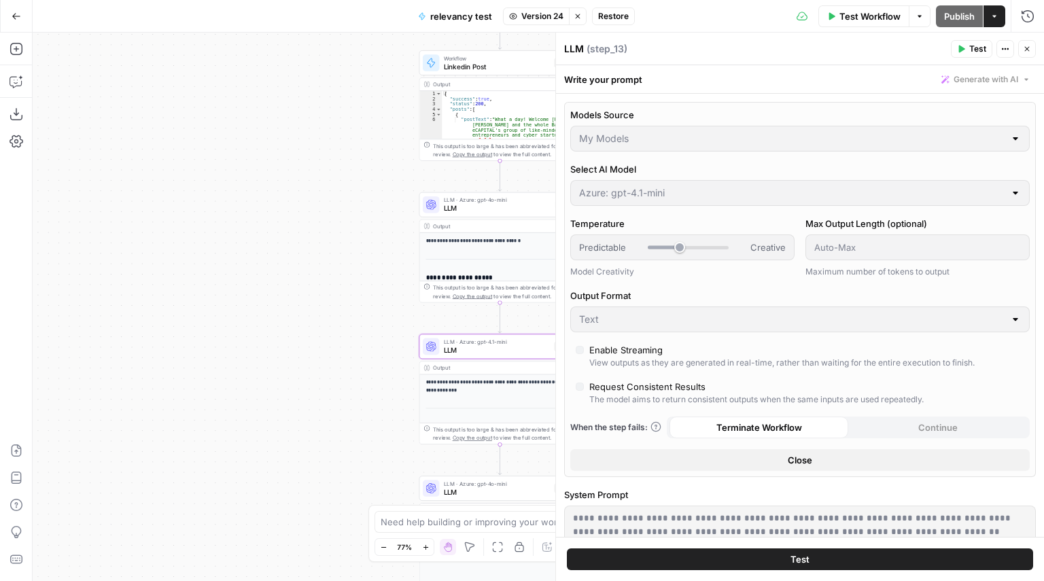
click at [738, 210] on div "Models Source My Models Select AI Model Azure: gpt-4.1-mini Temperature Predict…" at bounding box center [800, 289] width 472 height 375
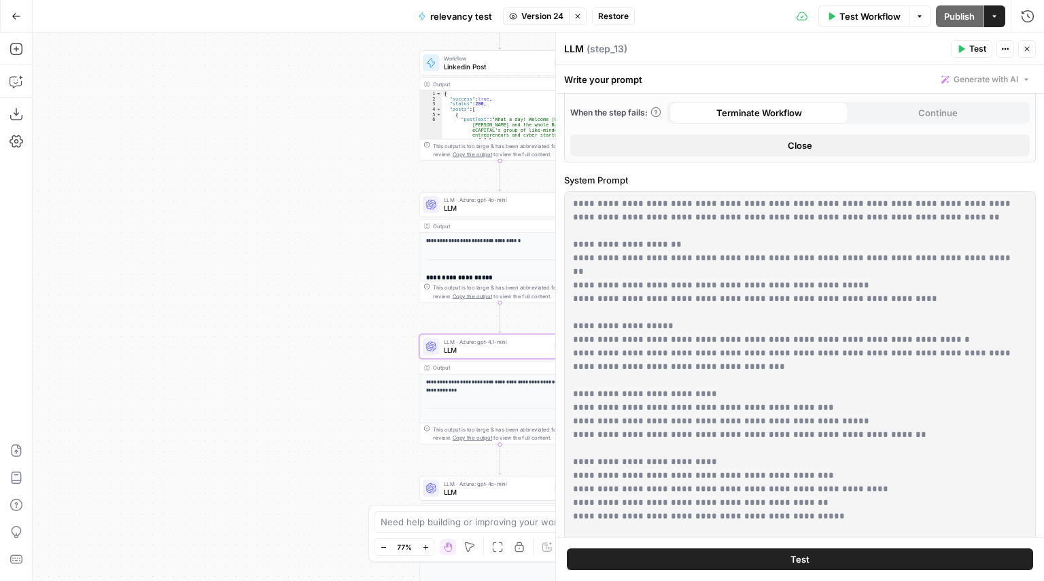
scroll to position [28, 0]
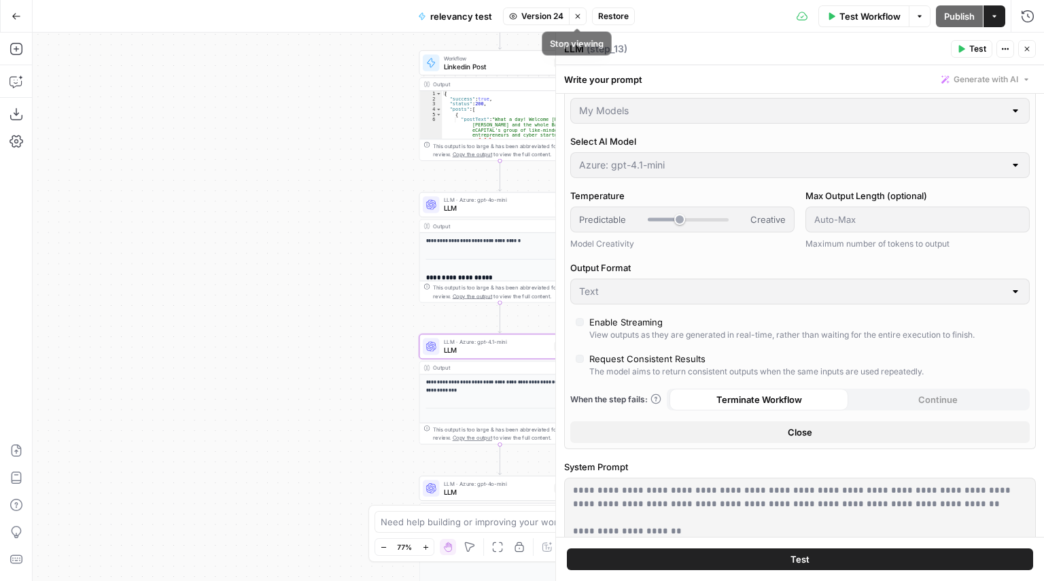
click at [574, 14] on icon "button" at bounding box center [578, 16] width 8 height 8
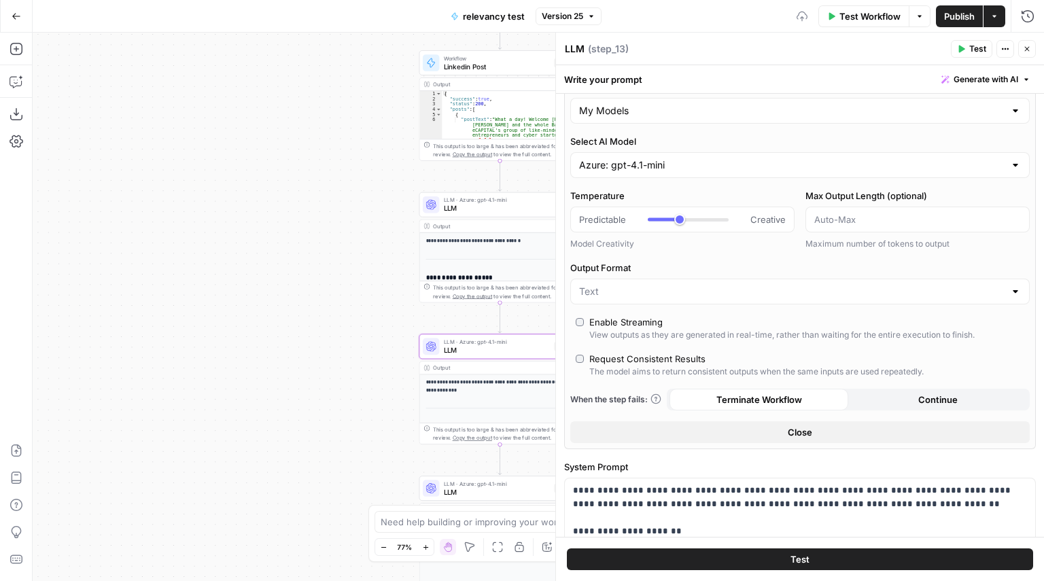
click at [559, 16] on span "Version 25" at bounding box center [562, 16] width 41 height 12
click at [574, 19] on button "Draft" at bounding box center [569, 16] width 45 height 18
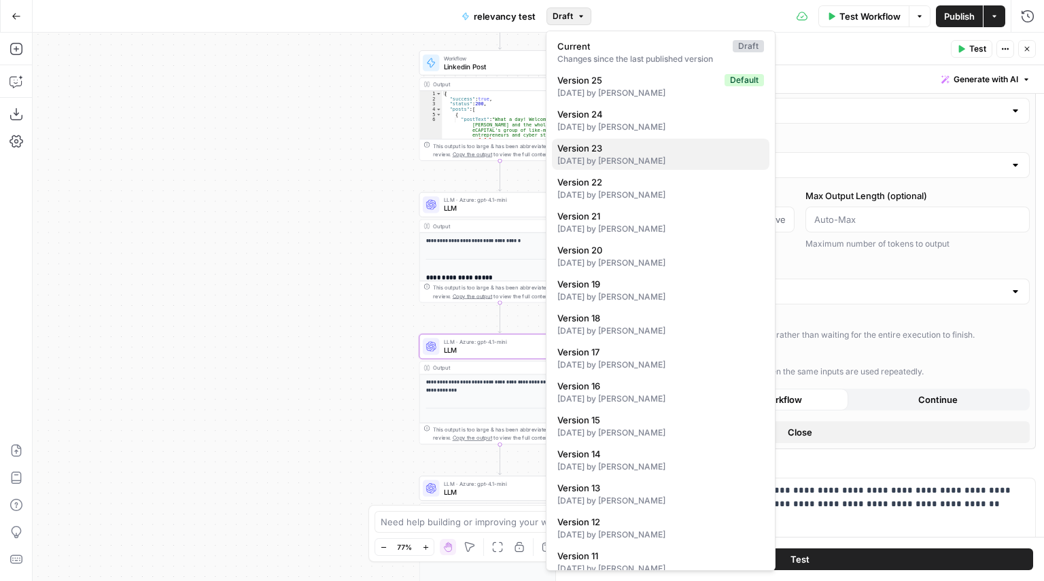
click at [649, 160] on div "[DATE] by [PERSON_NAME]" at bounding box center [660, 161] width 207 height 12
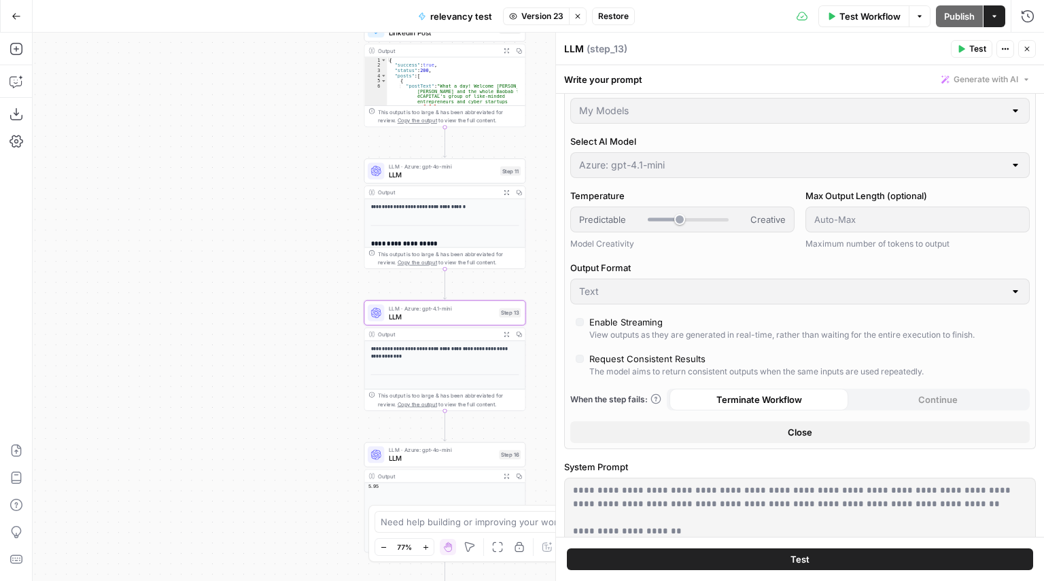
click at [1017, 43] on div "Test Actions Close" at bounding box center [993, 49] width 85 height 18
type input "***"
click at [1026, 54] on button "Close" at bounding box center [1027, 49] width 18 height 18
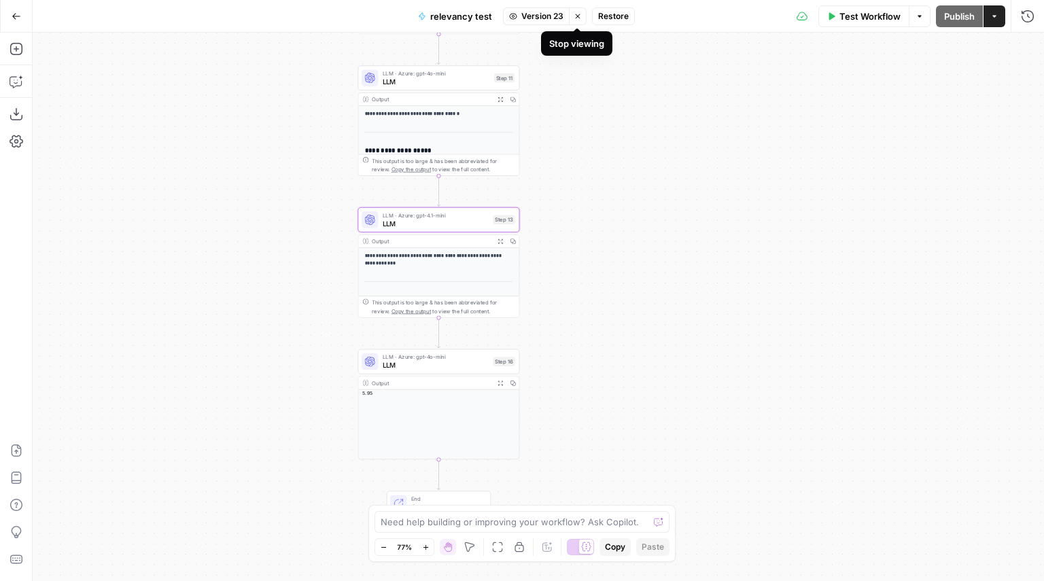
click at [571, 22] on button "Stop viewing" at bounding box center [578, 16] width 18 height 18
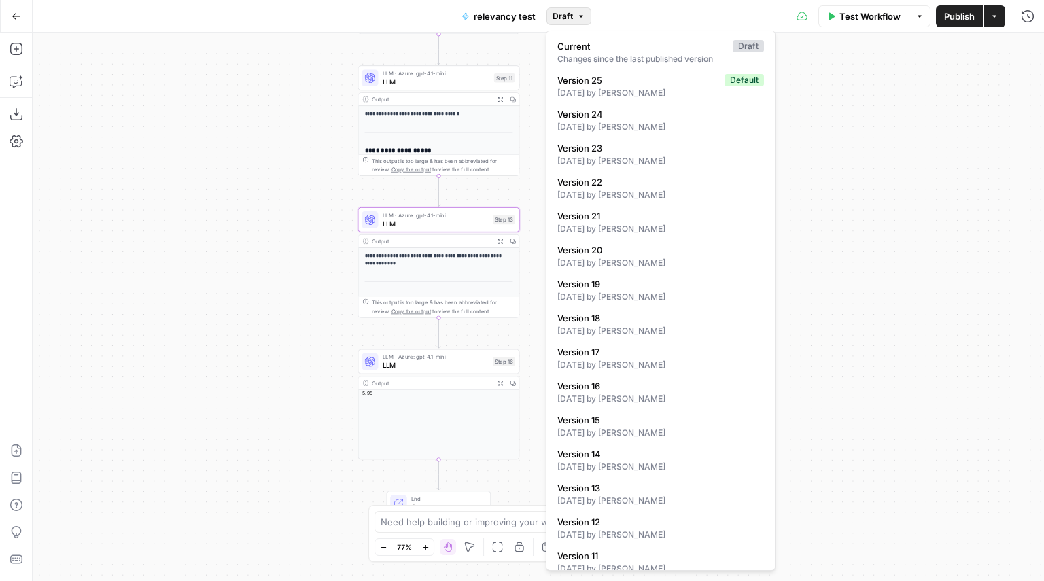
click at [558, 19] on span "Draft" at bounding box center [563, 16] width 20 height 12
click at [582, 145] on span "Version 23" at bounding box center [657, 148] width 201 height 14
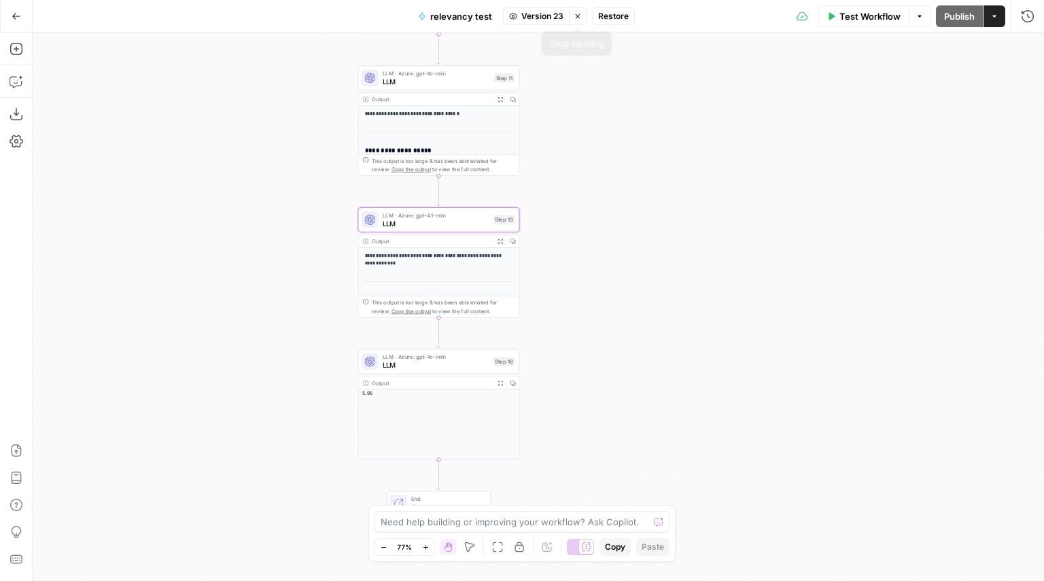
click at [580, 21] on button "Stop viewing" at bounding box center [578, 16] width 18 height 18
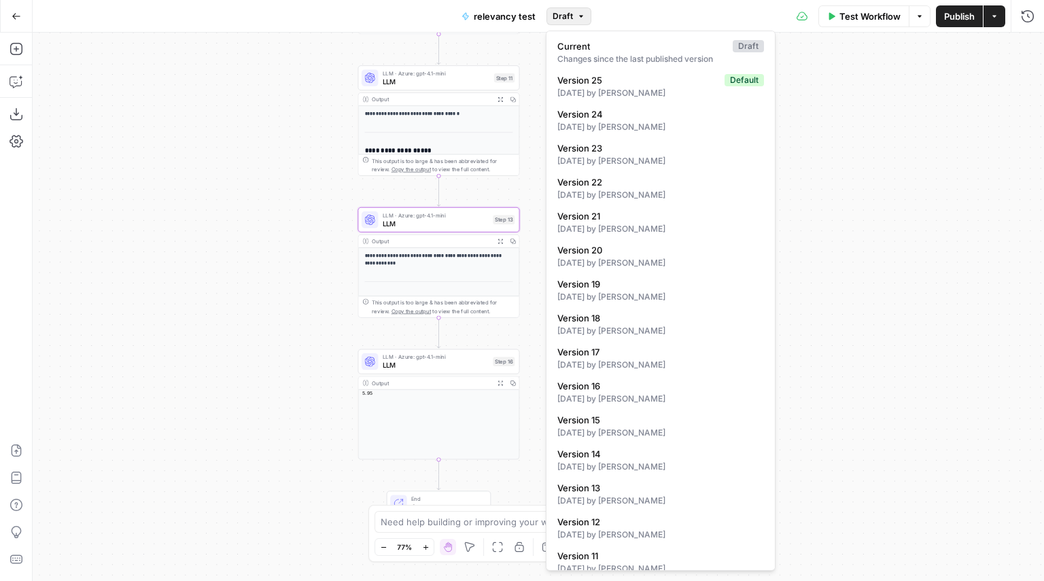
click at [566, 16] on span "Draft" at bounding box center [563, 16] width 20 height 12
click at [603, 119] on span "Version 24" at bounding box center [657, 114] width 201 height 14
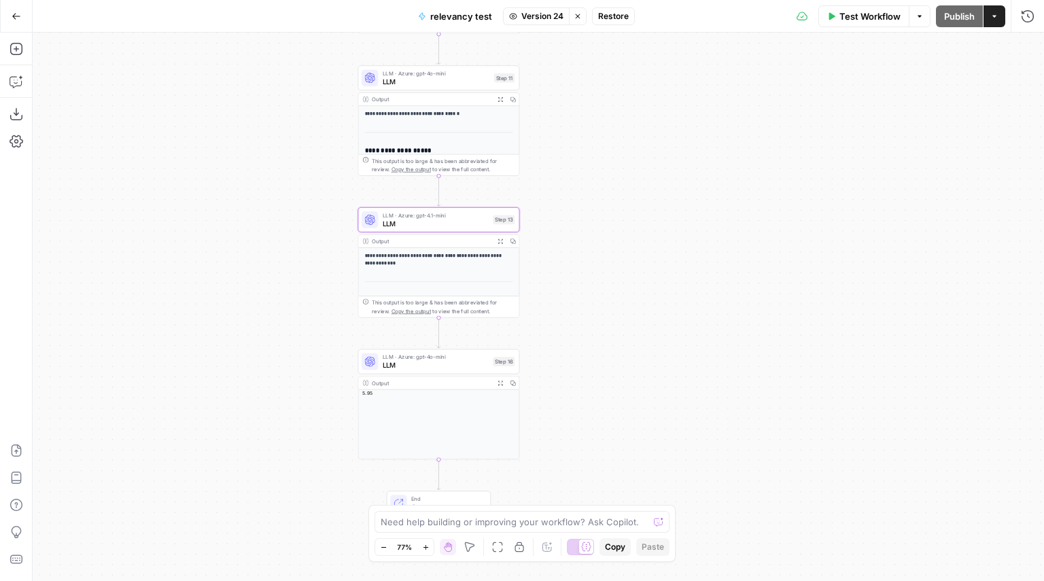
click at [472, 219] on span "LLM" at bounding box center [436, 223] width 107 height 10
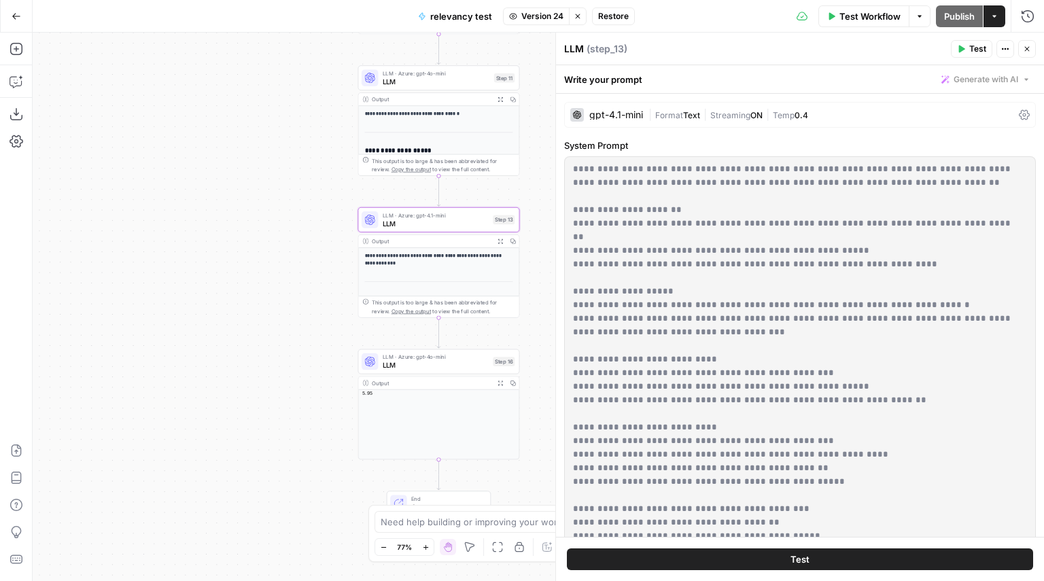
click at [1028, 48] on icon "button" at bounding box center [1027, 49] width 8 height 8
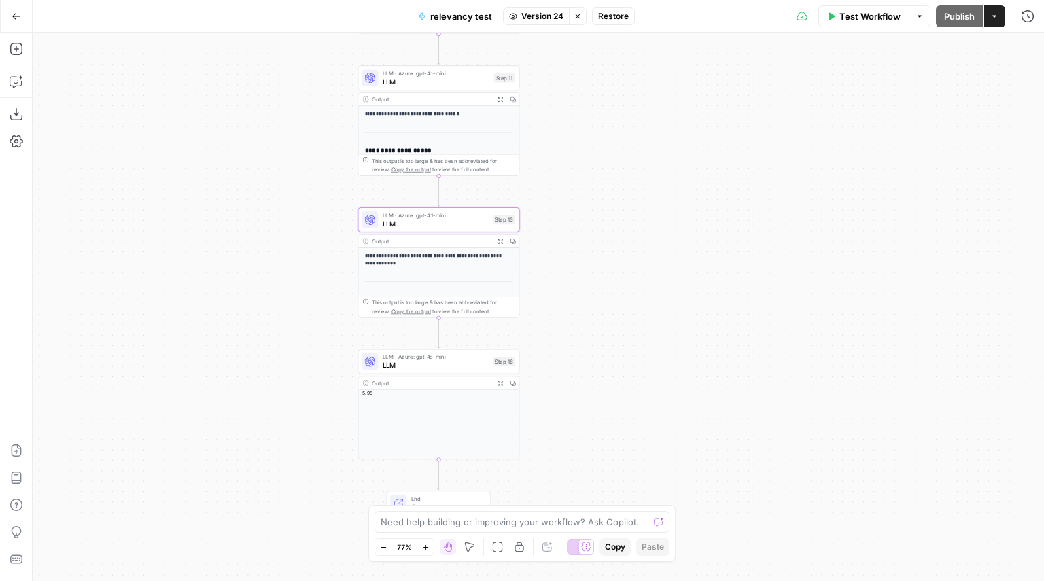
click at [612, 553] on span "Copy" at bounding box center [615, 547] width 20 height 12
click at [10, 114] on icon "button" at bounding box center [17, 114] width 14 height 14
click at [18, 9] on button "Go Back" at bounding box center [16, 16] width 24 height 24
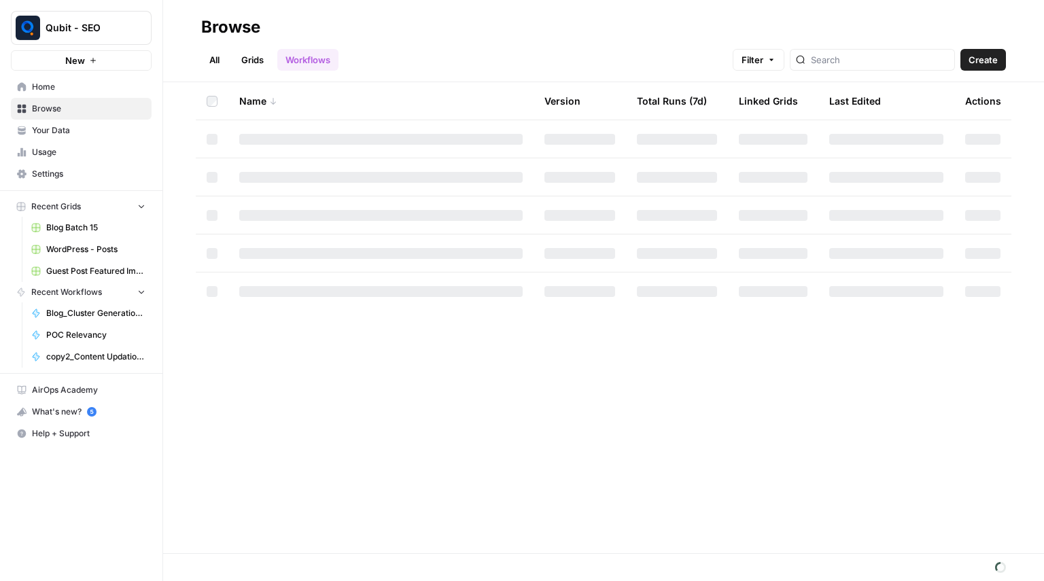
click at [972, 54] on span "Create" at bounding box center [983, 60] width 29 height 14
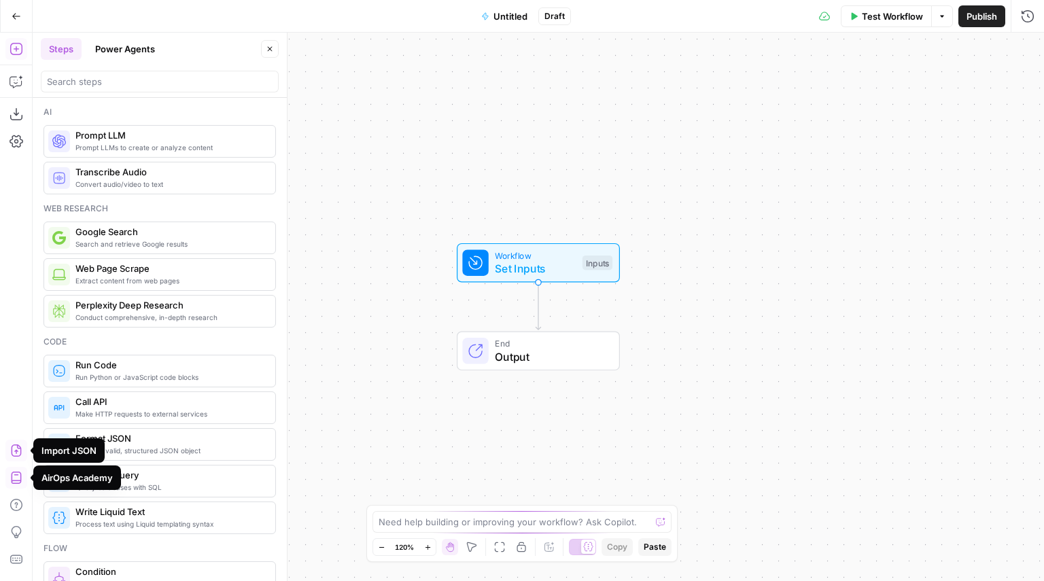
click at [18, 444] on icon "button" at bounding box center [17, 451] width 14 height 14
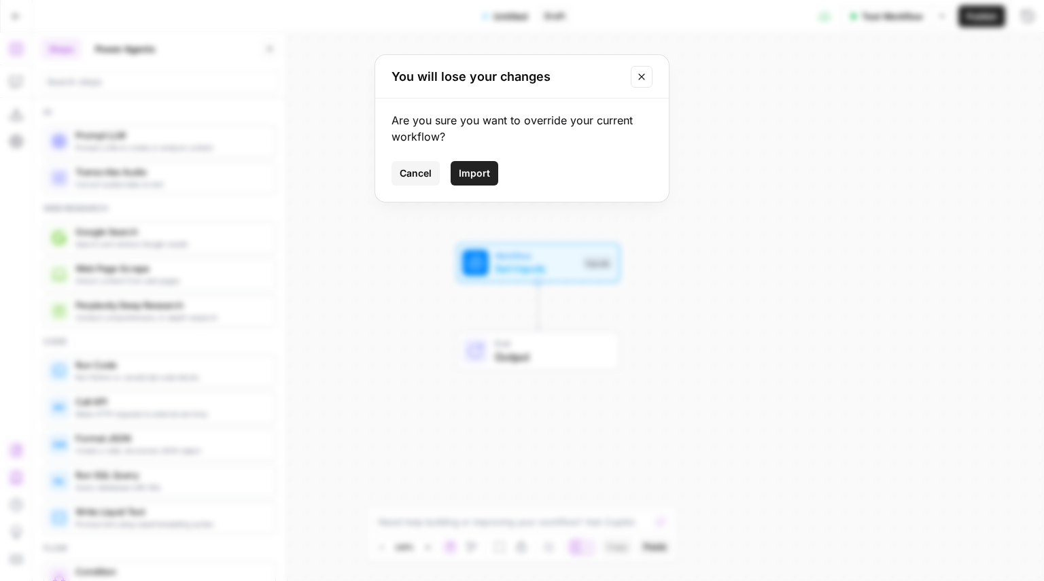
click at [471, 158] on div "Are you sure you want to override your current workflow? Cancel Import" at bounding box center [522, 150] width 294 height 103
click at [474, 169] on span "Import" at bounding box center [474, 174] width 31 height 14
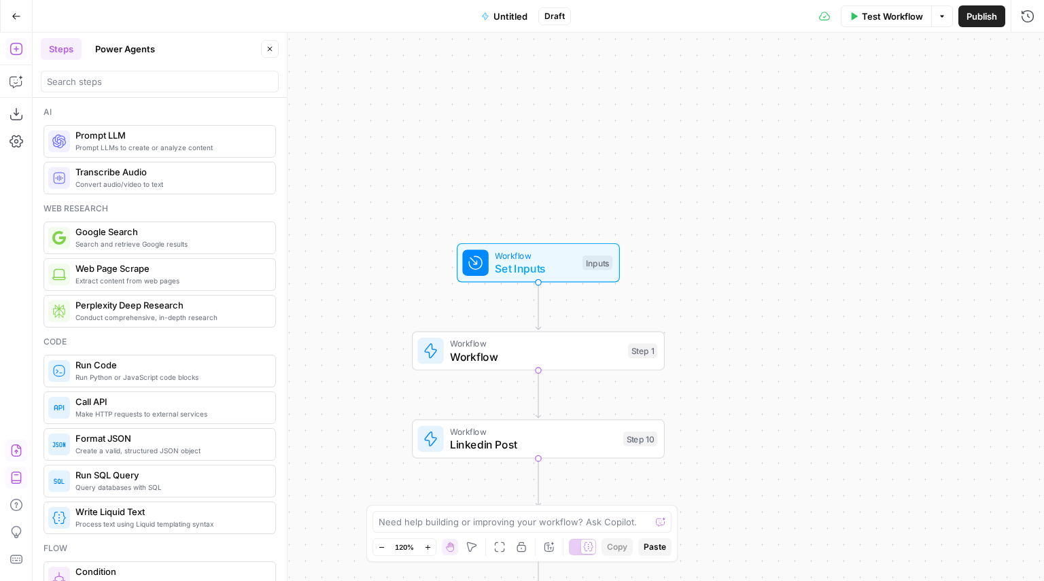
click at [898, 273] on div "Workflow Set Inputs Inputs Workflow Workflow Step 1 Workflow Linkedin Post Step…" at bounding box center [539, 307] width 1012 height 549
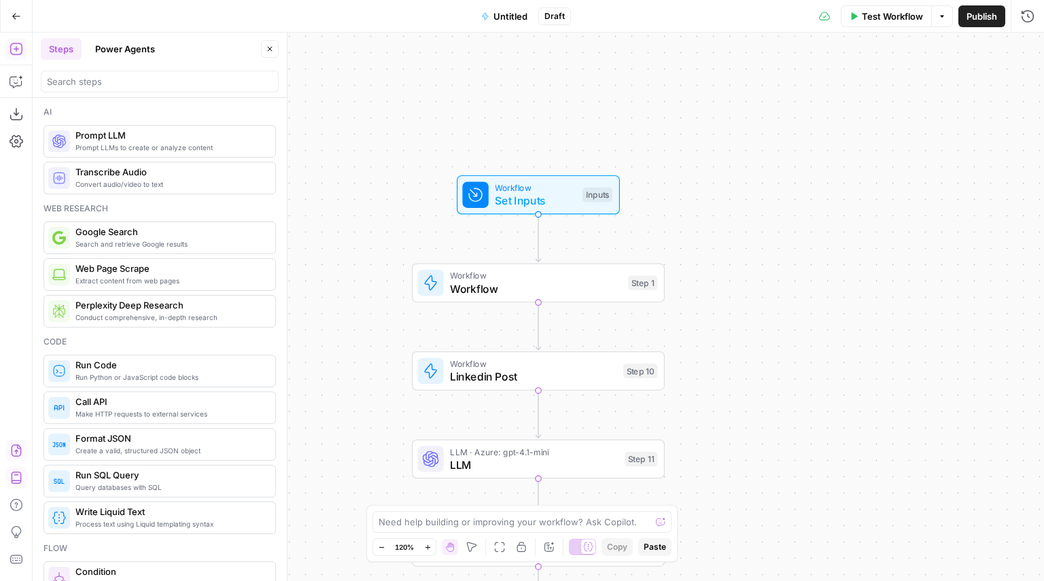
click at [21, 13] on button "Go Back" at bounding box center [16, 16] width 24 height 24
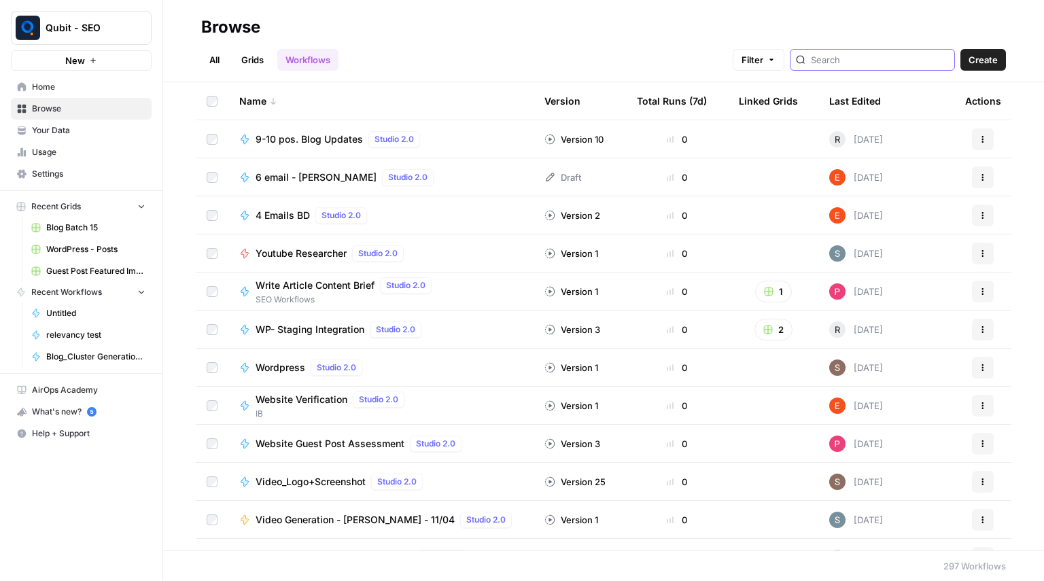
click at [900, 63] on input "search" at bounding box center [880, 60] width 138 height 14
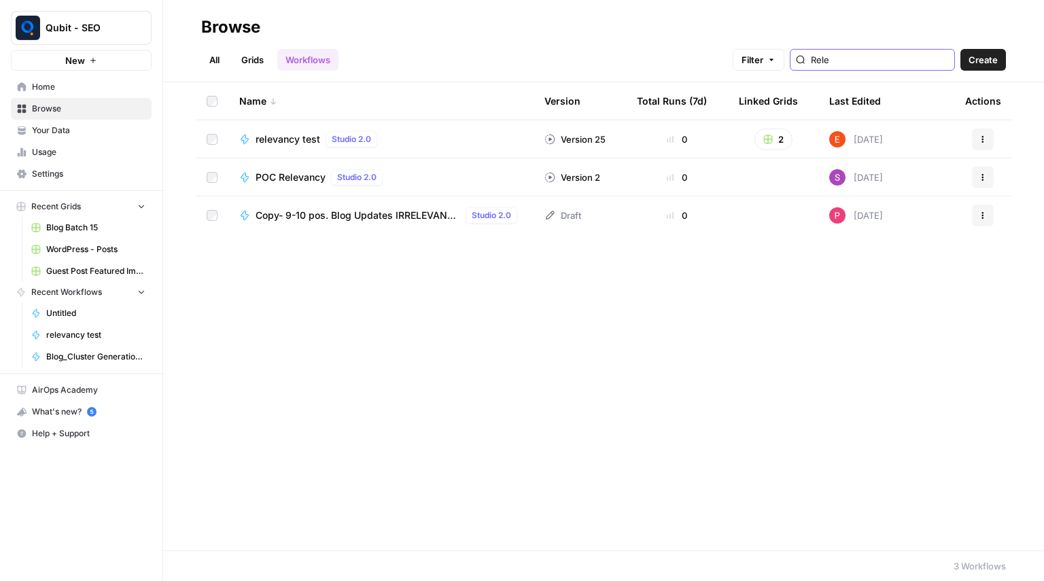
type input "Rele"
click at [303, 148] on td "relevancy test Studio 2.0" at bounding box center [380, 138] width 305 height 37
click at [303, 142] on span "relevancy test" at bounding box center [288, 140] width 65 height 14
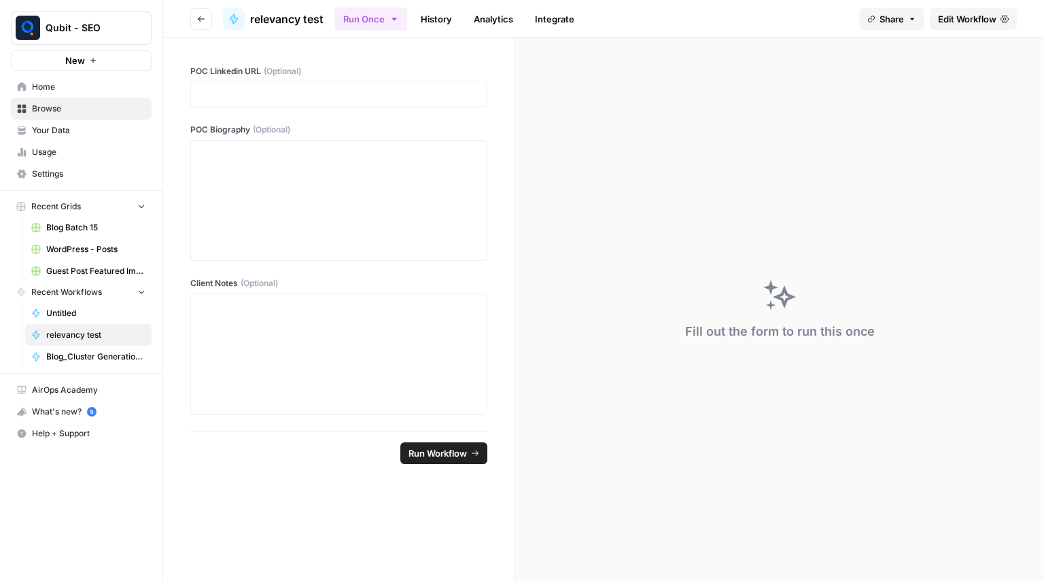
click at [958, 29] on link "Edit Workflow" at bounding box center [973, 19] width 87 height 22
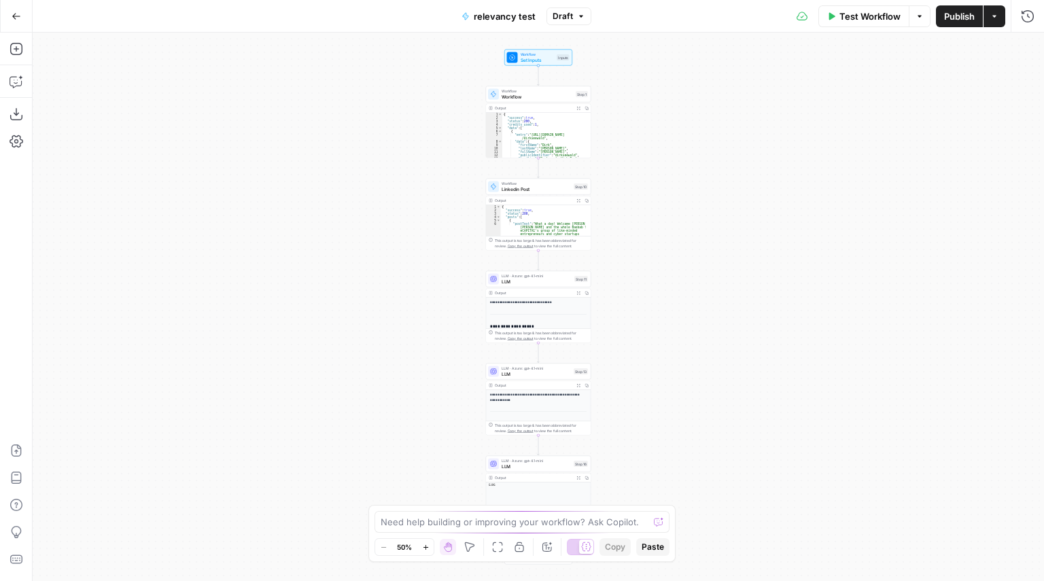
click at [574, 20] on button "Draft" at bounding box center [569, 16] width 45 height 18
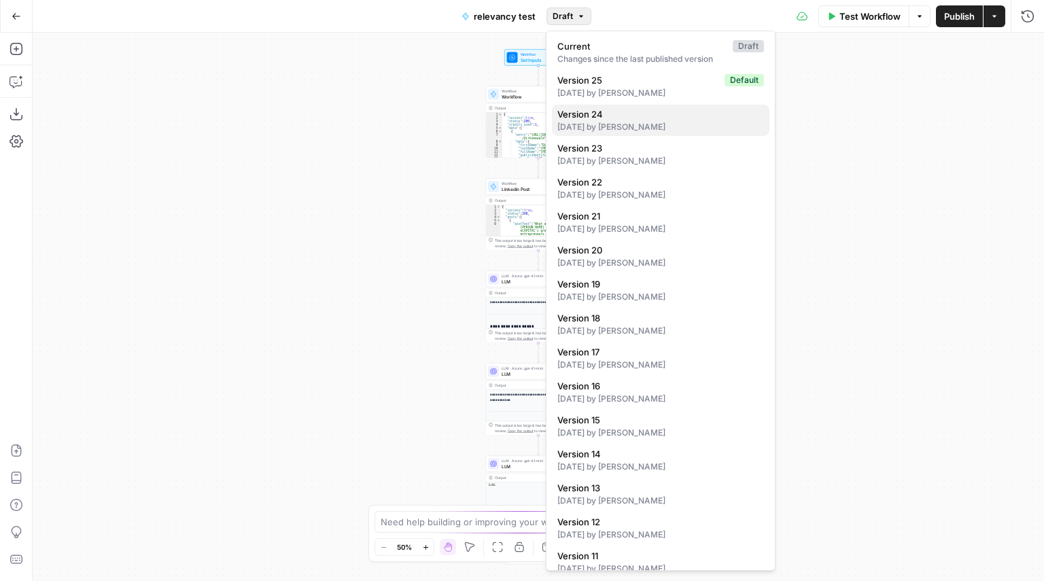
click at [623, 131] on div "[DATE] by [PERSON_NAME]" at bounding box center [660, 127] width 207 height 12
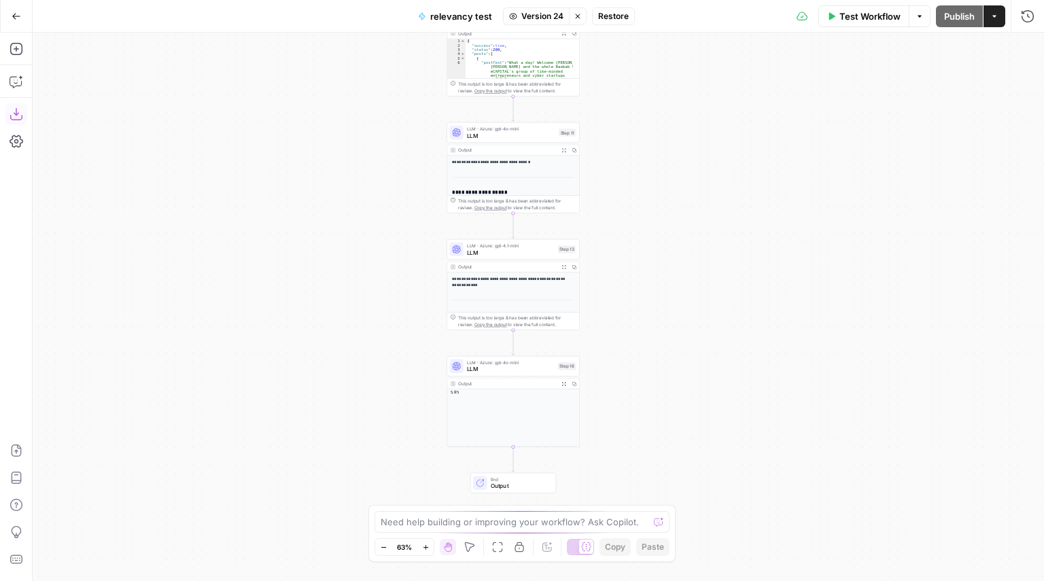
click at [14, 122] on button "Download as JSON" at bounding box center [16, 114] width 22 height 22
click at [576, 18] on icon "button" at bounding box center [578, 16] width 8 height 8
click at [573, 25] on div "relevancy test Draft" at bounding box center [522, 16] width 138 height 22
click at [574, 19] on button "Draft" at bounding box center [569, 16] width 45 height 18
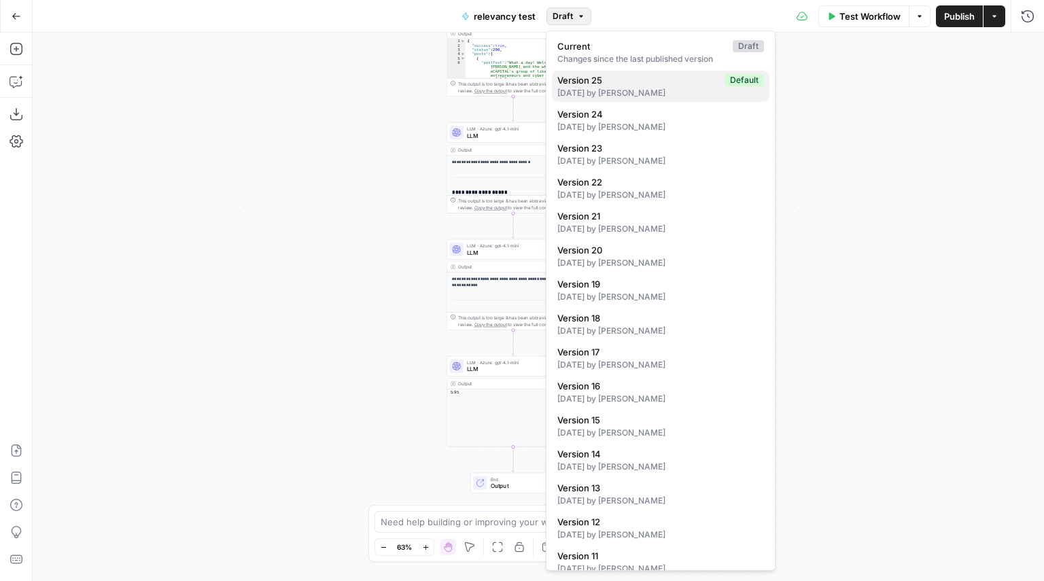
click at [611, 93] on div "[DATE] by [PERSON_NAME]" at bounding box center [660, 93] width 207 height 12
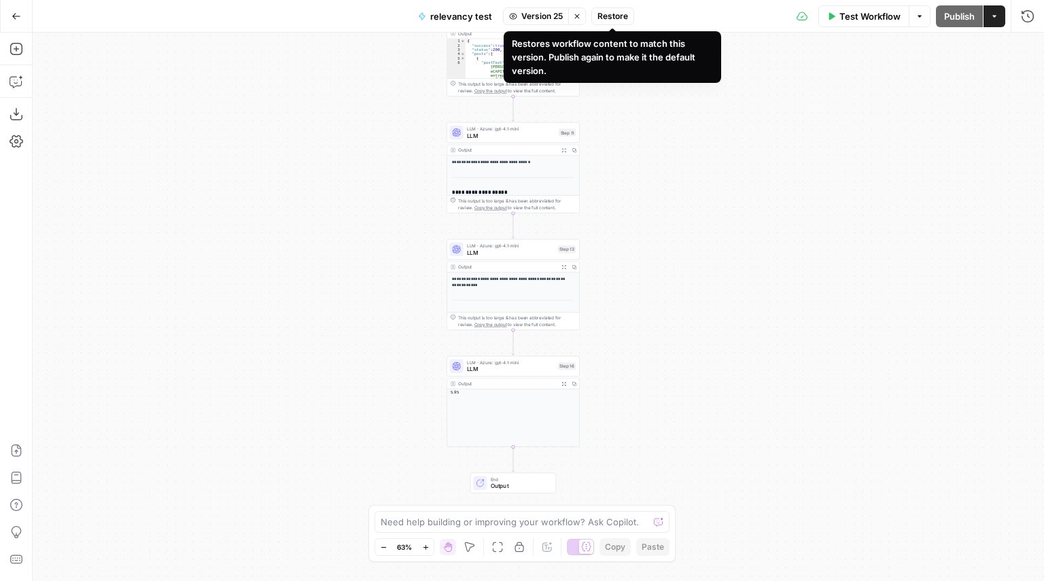
click at [615, 21] on span "Restore" at bounding box center [613, 16] width 31 height 12
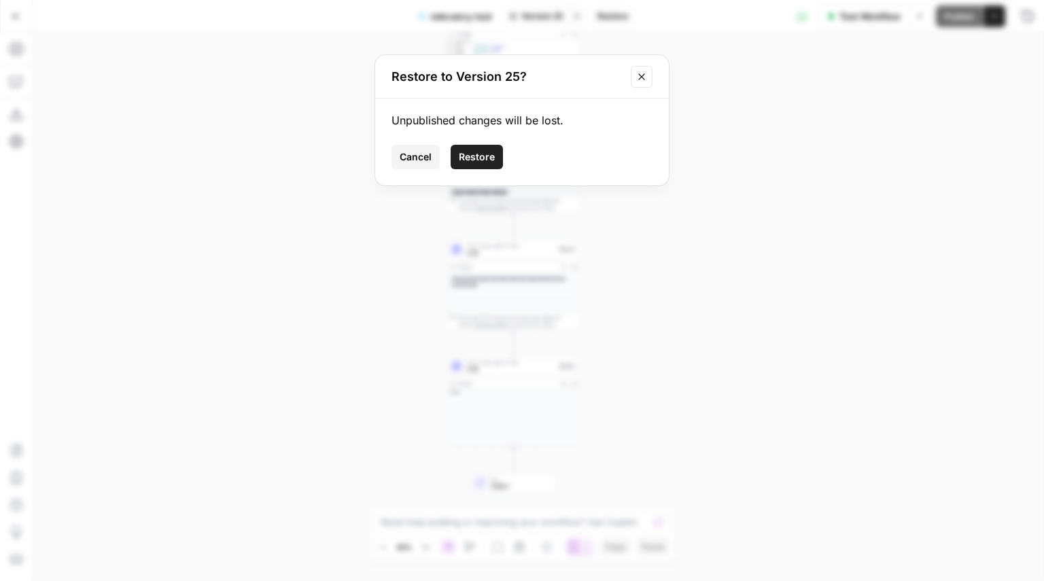
click at [487, 152] on span "Restore" at bounding box center [477, 157] width 36 height 14
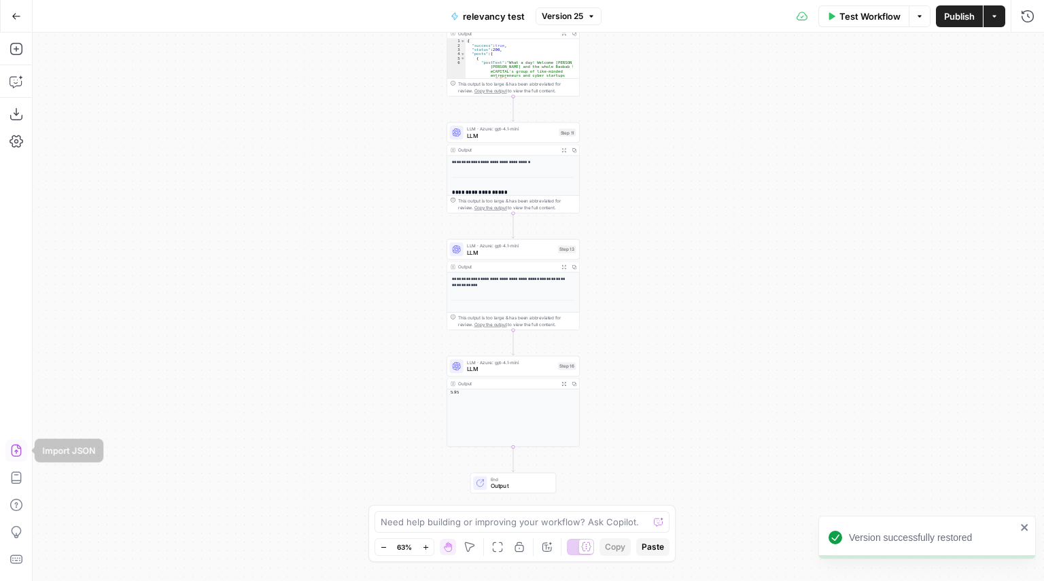
click at [16, 452] on icon "button" at bounding box center [16, 451] width 10 height 12
click at [10, 116] on icon "button" at bounding box center [16, 114] width 12 height 12
click at [587, 10] on button "Version 25" at bounding box center [569, 16] width 66 height 18
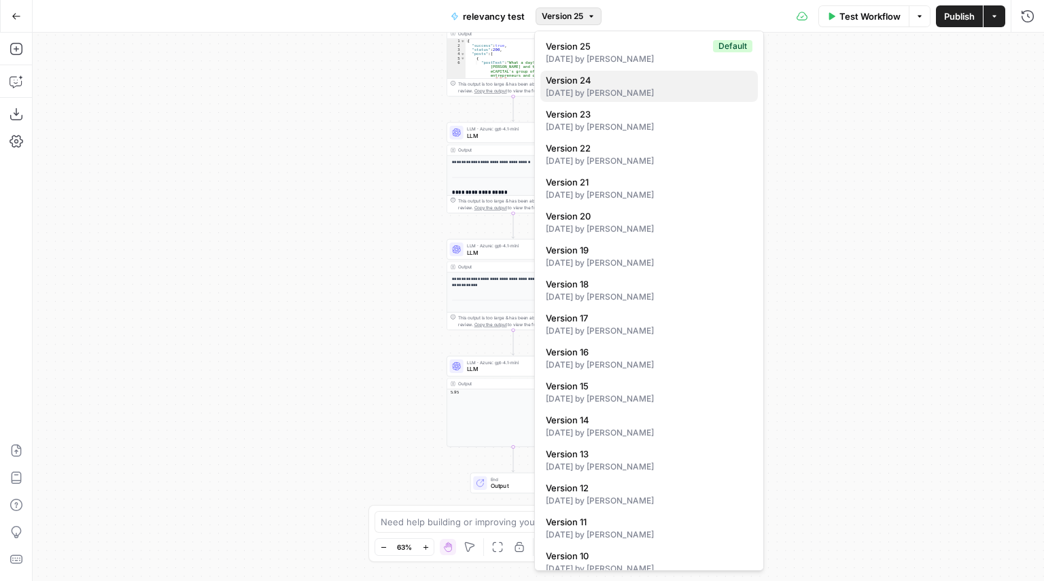
click at [612, 92] on div "[DATE] by [PERSON_NAME]" at bounding box center [649, 93] width 207 height 12
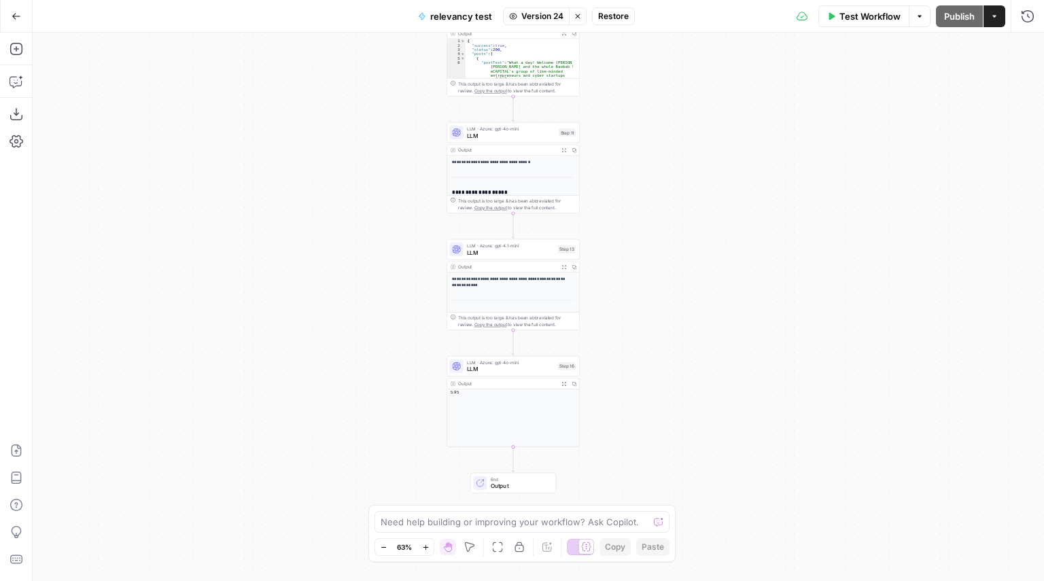
click at [606, 16] on span "Restore" at bounding box center [613, 16] width 31 height 12
click at [521, 249] on span "LLM" at bounding box center [511, 252] width 88 height 9
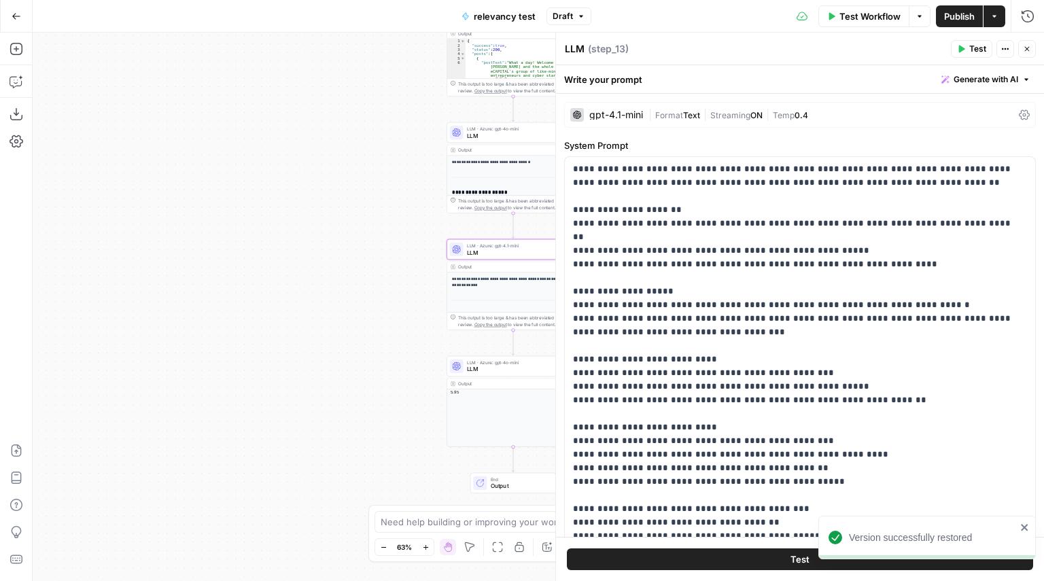
click at [776, 118] on span "Temp" at bounding box center [784, 115] width 22 height 10
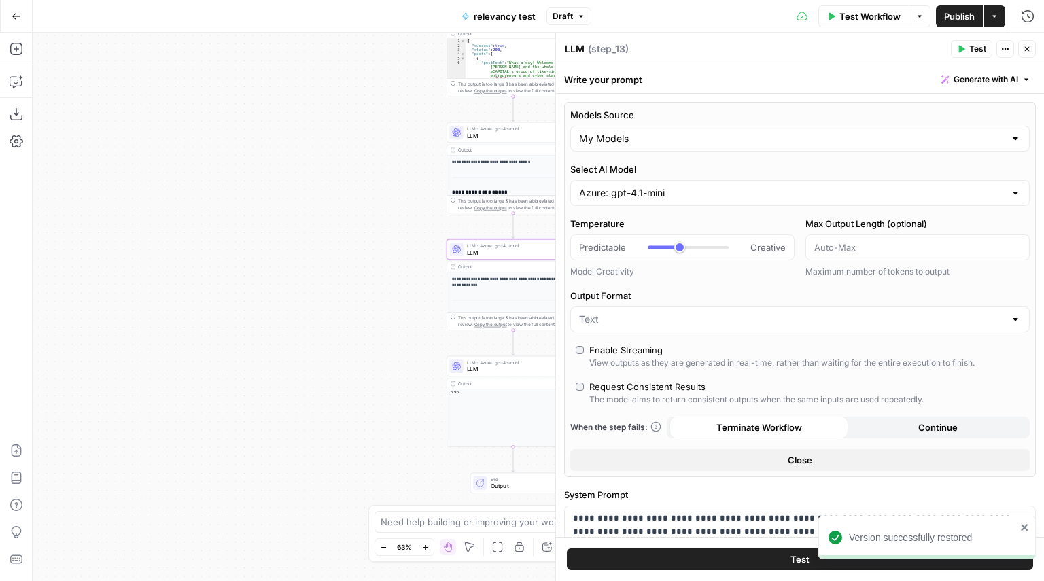
type input "***"
click at [658, 194] on input "Select AI Model" at bounding box center [792, 193] width 426 height 14
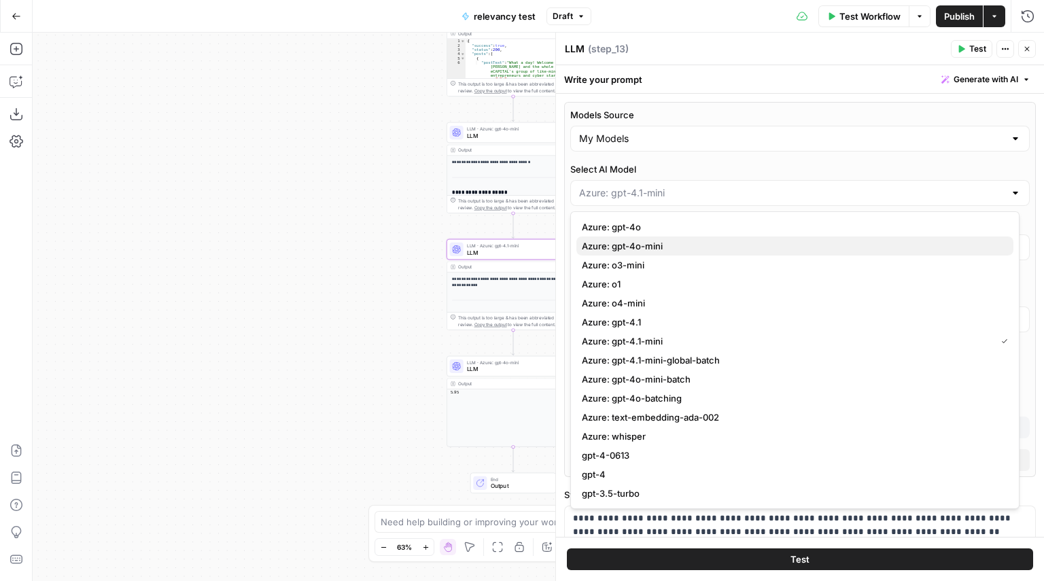
click at [653, 250] on span "Azure: gpt-4o-mini" at bounding box center [792, 246] width 421 height 14
type input "Azure: gpt-4o-mini"
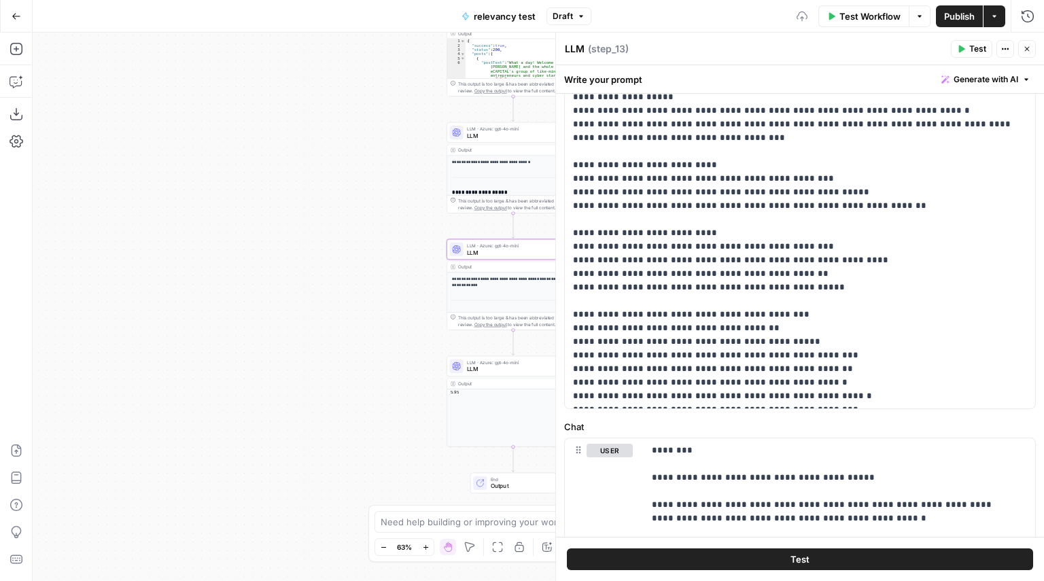
scroll to position [912, 0]
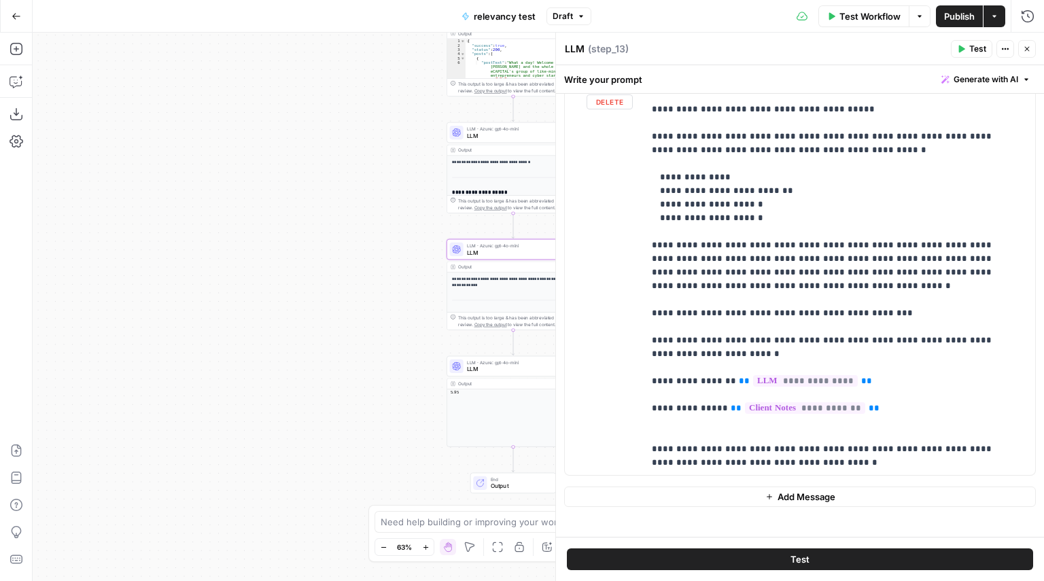
type input "***"
click at [1027, 52] on icon "button" at bounding box center [1027, 49] width 8 height 8
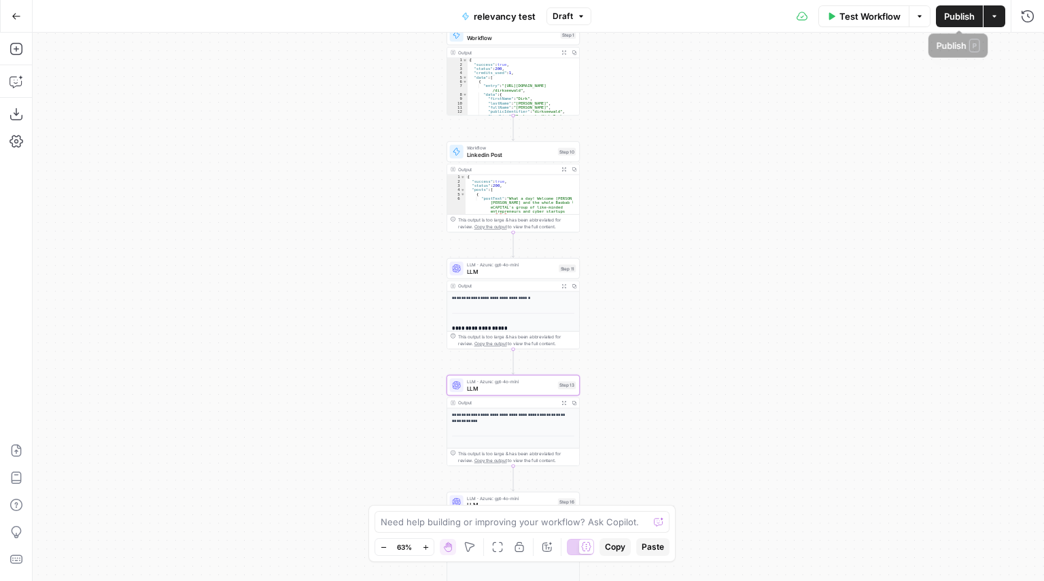
click at [965, 22] on span "Publish" at bounding box center [959, 17] width 31 height 14
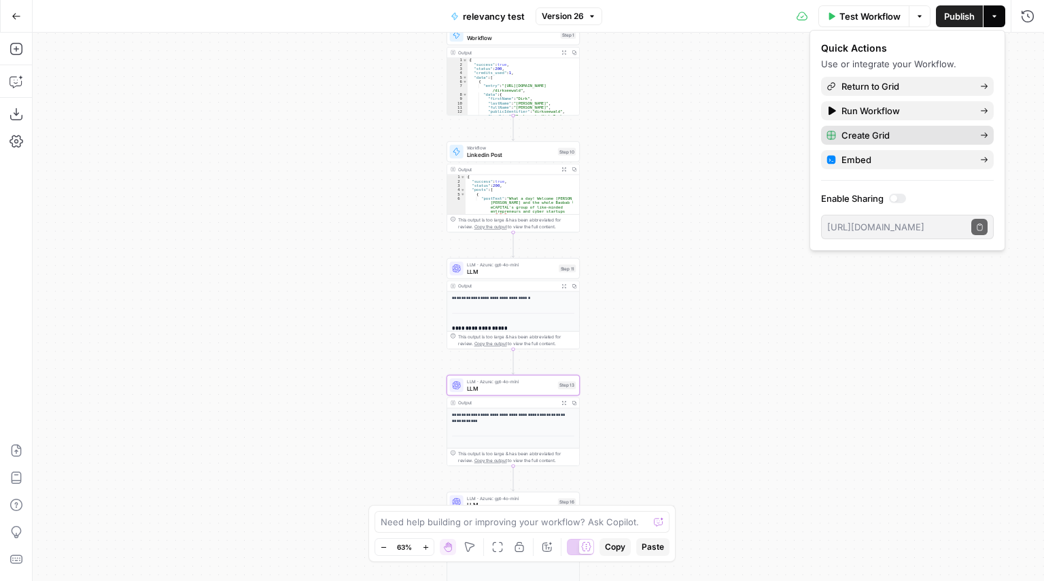
click at [875, 131] on span "Create Grid" at bounding box center [906, 135] width 128 height 14
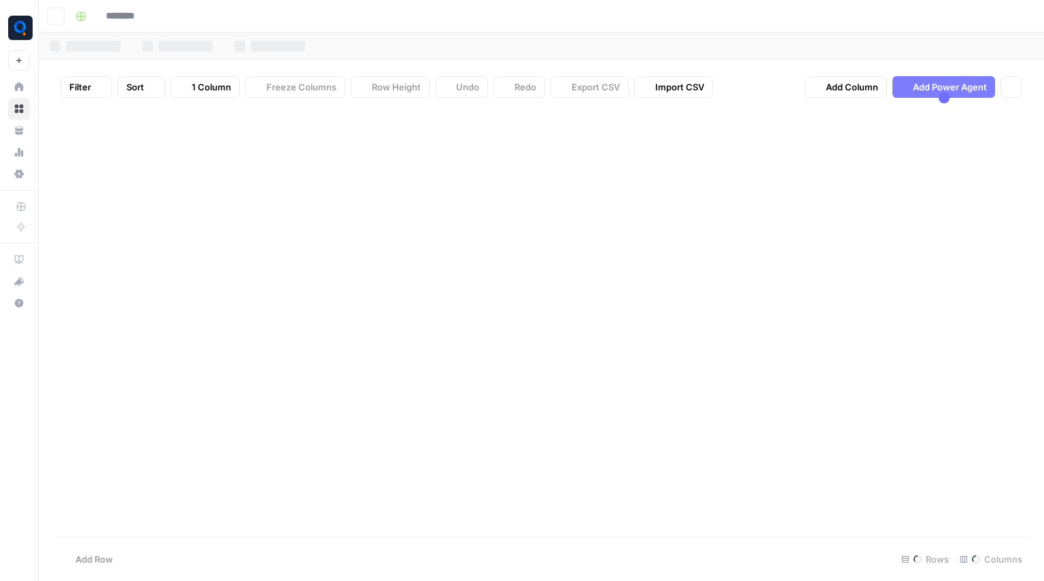
type input "**********"
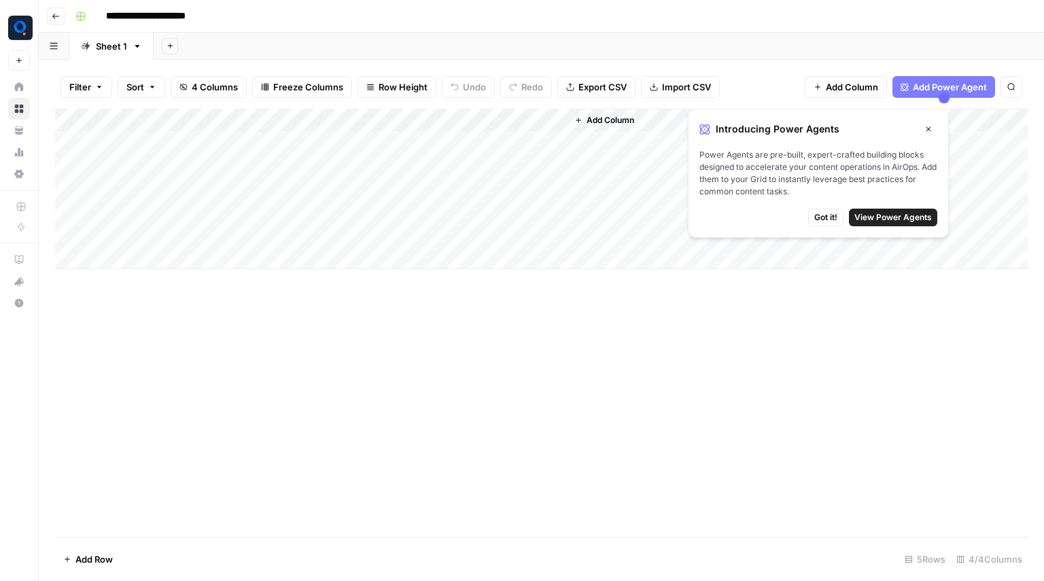
click at [61, 18] on button "Go back" at bounding box center [56, 16] width 18 height 18
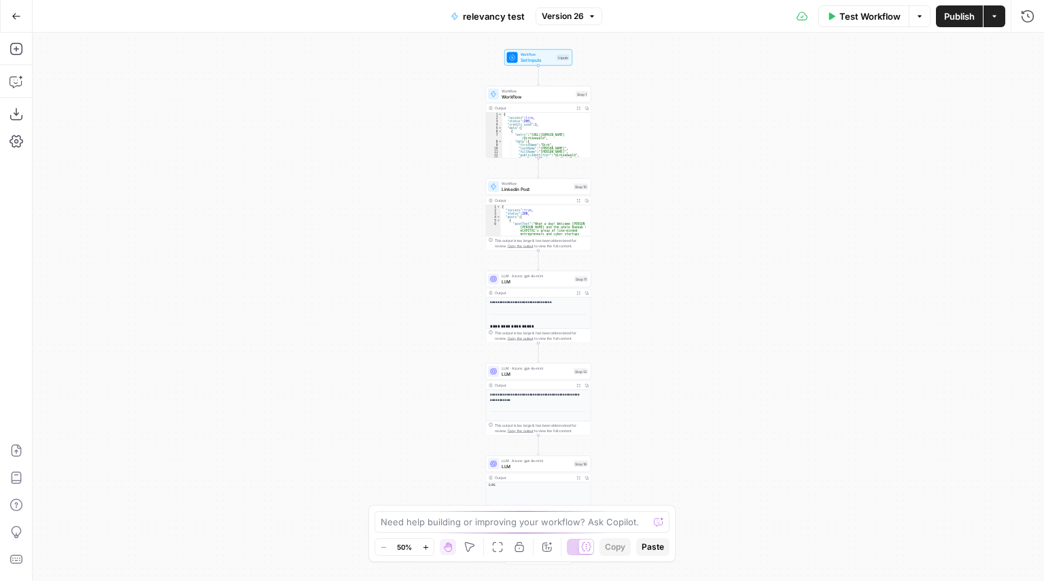
click at [31, 16] on div "Go Back" at bounding box center [16, 16] width 33 height 32
click at [16, 18] on icon "button" at bounding box center [17, 17] width 10 height 10
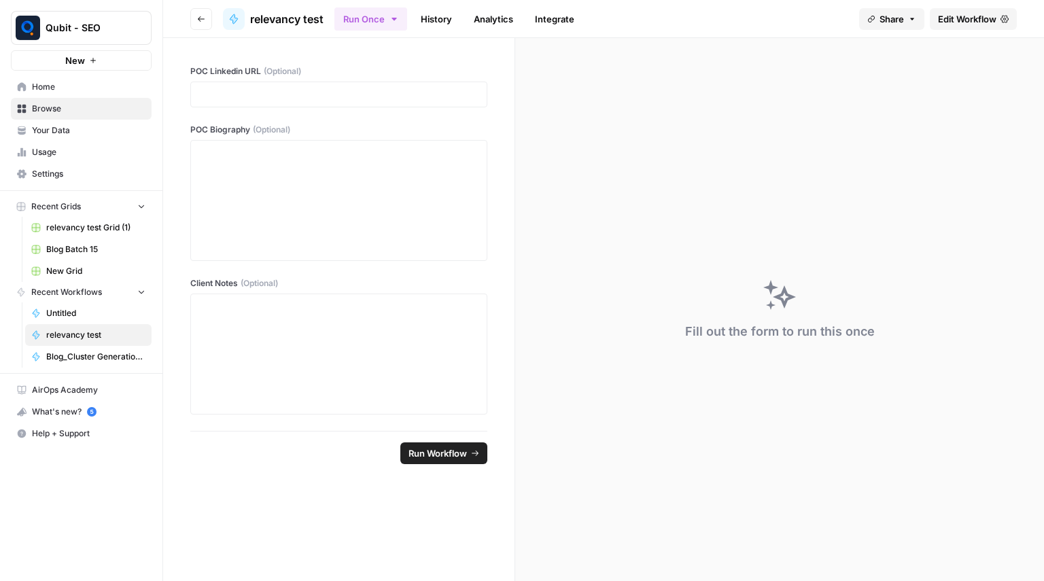
click at [196, 17] on button "Go back" at bounding box center [201, 19] width 22 height 22
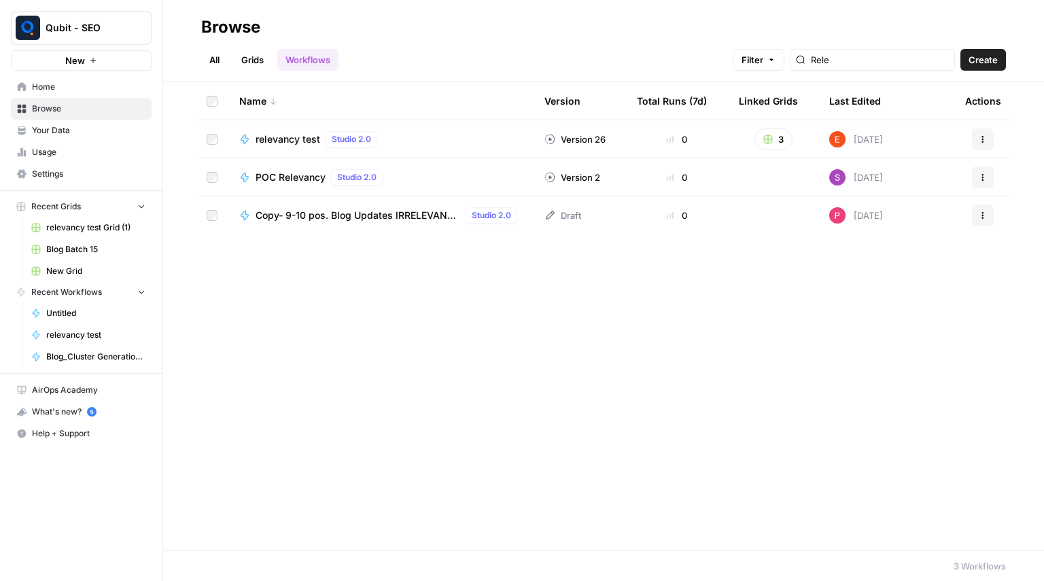
click at [262, 74] on header "Browse All Grids Workflows Filter Rele Create" at bounding box center [603, 41] width 881 height 82
click at [262, 73] on header "Browse All Grids Workflows Filter Rele Create" at bounding box center [603, 41] width 881 height 82
click at [253, 63] on link "Grids" at bounding box center [252, 60] width 39 height 22
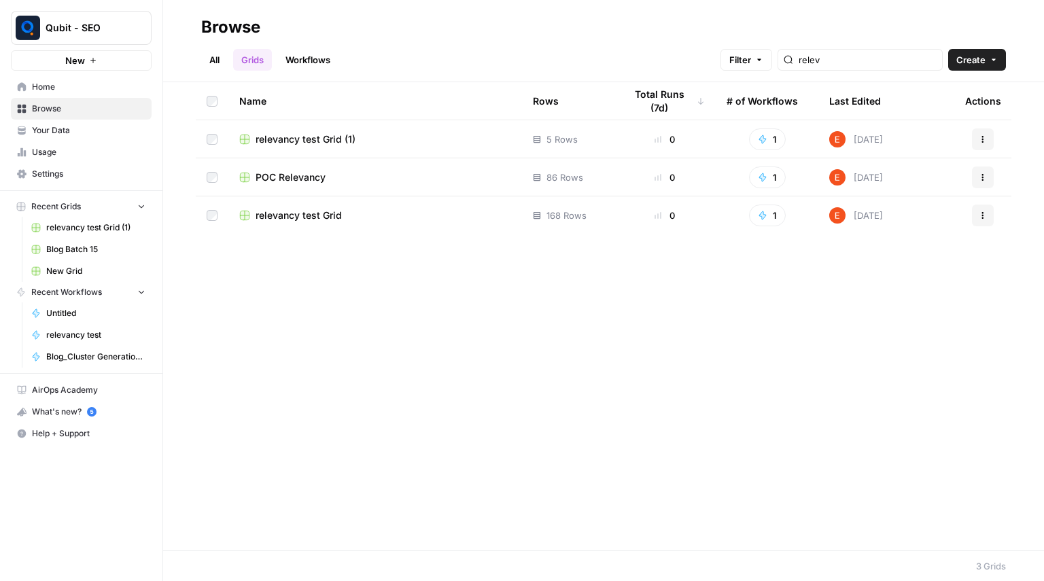
click at [306, 215] on span "relevancy test Grid" at bounding box center [299, 216] width 86 height 14
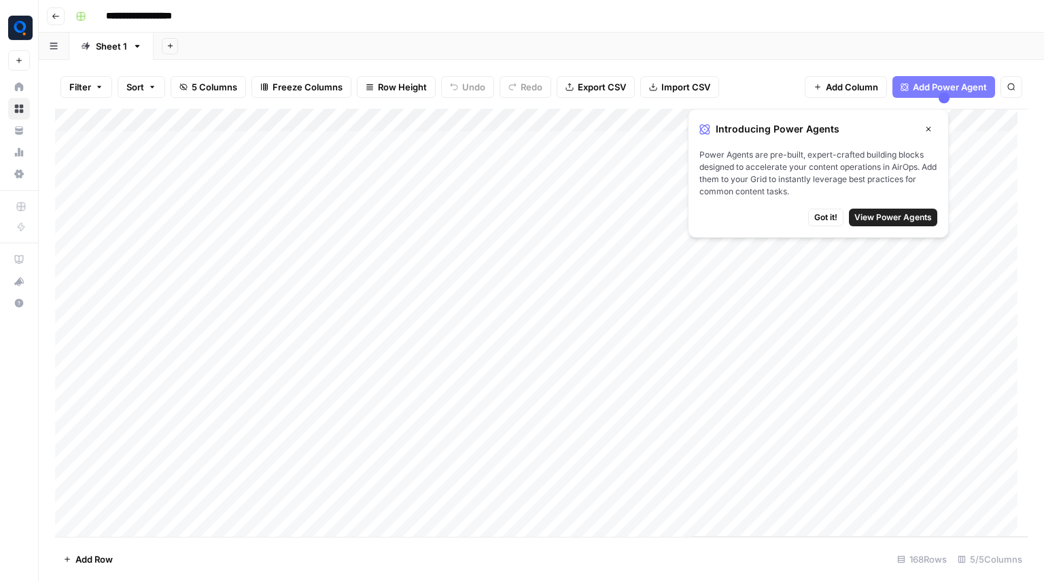
scroll to position [7, 0]
drag, startPoint x: 140, startPoint y: 146, endPoint x: 386, endPoint y: 502, distance: 432.4
click at [386, 502] on div "Add Column" at bounding box center [541, 323] width 973 height 428
click at [158, 152] on div "Add Column" at bounding box center [541, 323] width 973 height 428
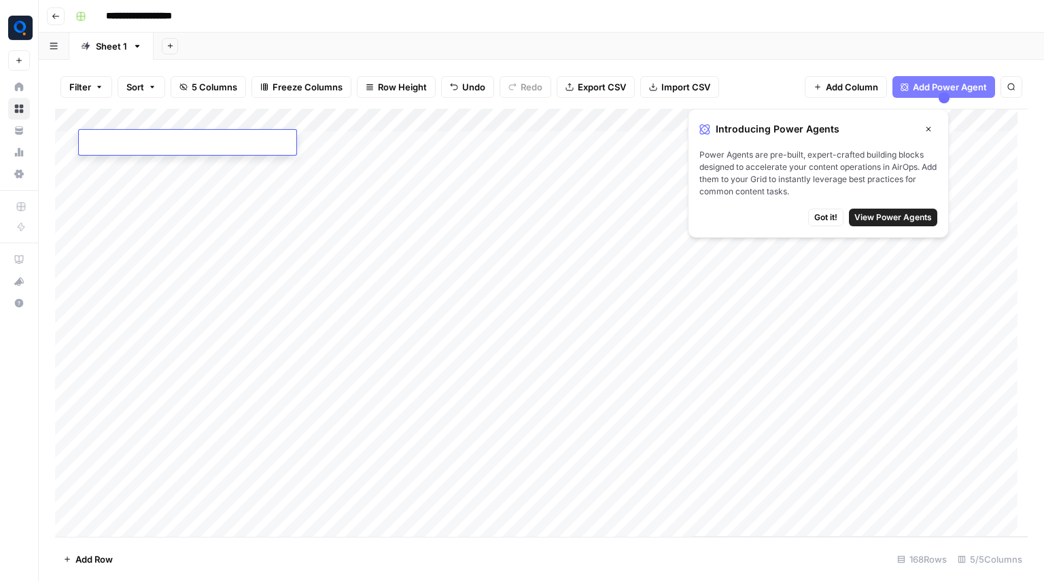
click at [137, 201] on div "Add Column" at bounding box center [541, 323] width 973 height 428
click at [126, 140] on div "Add Column" at bounding box center [541, 323] width 973 height 428
click at [928, 128] on icon "button" at bounding box center [929, 129] width 5 height 5
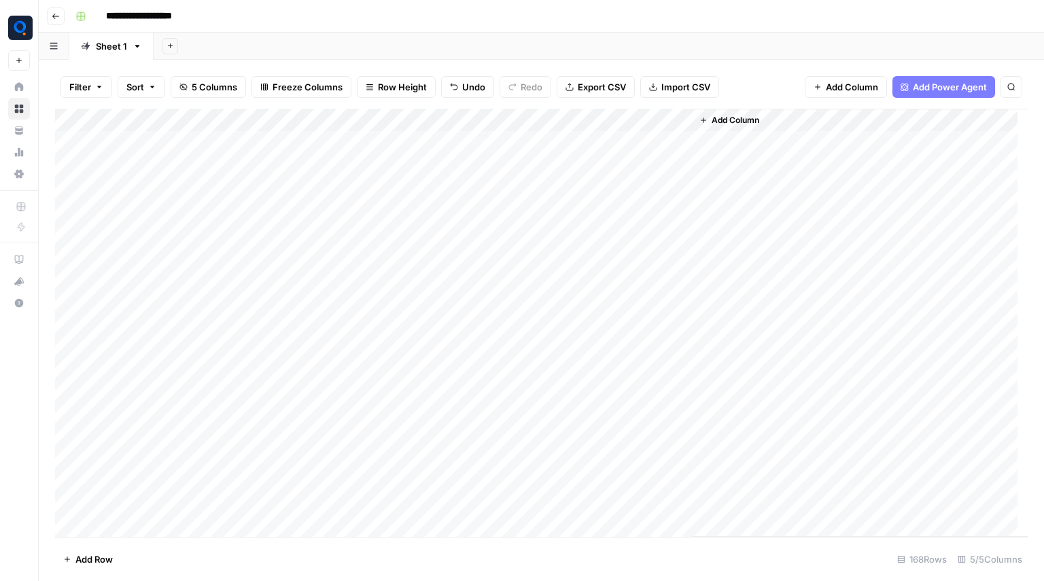
drag, startPoint x: 279, startPoint y: 250, endPoint x: 155, endPoint y: 143, distance: 164.4
click at [155, 143] on div "Add Column" at bounding box center [541, 323] width 973 height 428
drag, startPoint x: 148, startPoint y: 142, endPoint x: 399, endPoint y: 412, distance: 368.4
click at [399, 412] on div "Add Column" at bounding box center [541, 323] width 973 height 428
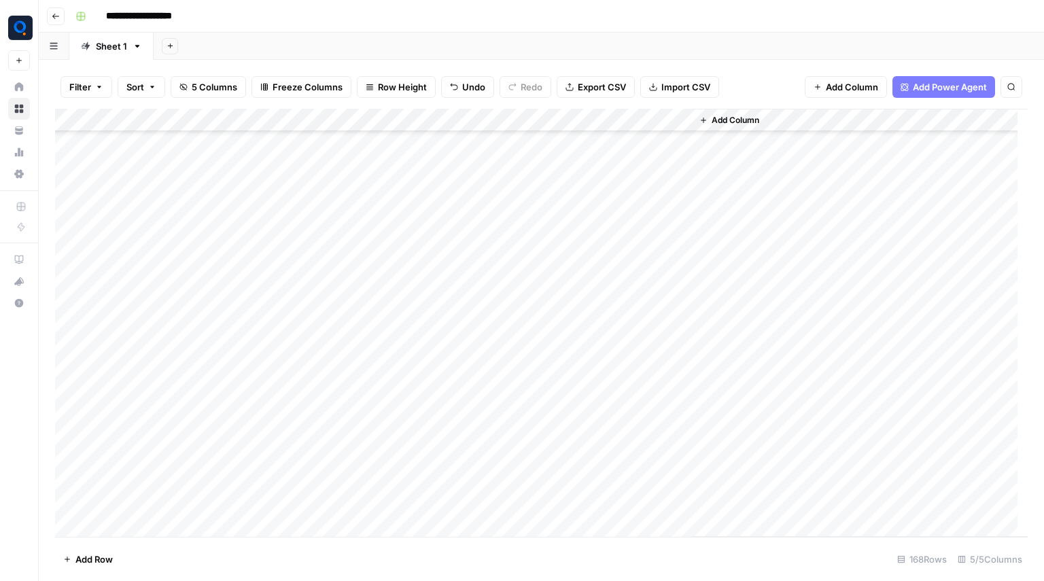
scroll to position [215, 0]
click at [288, 303] on div "Add Column" at bounding box center [541, 323] width 973 height 428
drag, startPoint x: 394, startPoint y: 300, endPoint x: 116, endPoint y: 31, distance: 387.0
click at [116, 31] on div "**********" at bounding box center [541, 290] width 1005 height 581
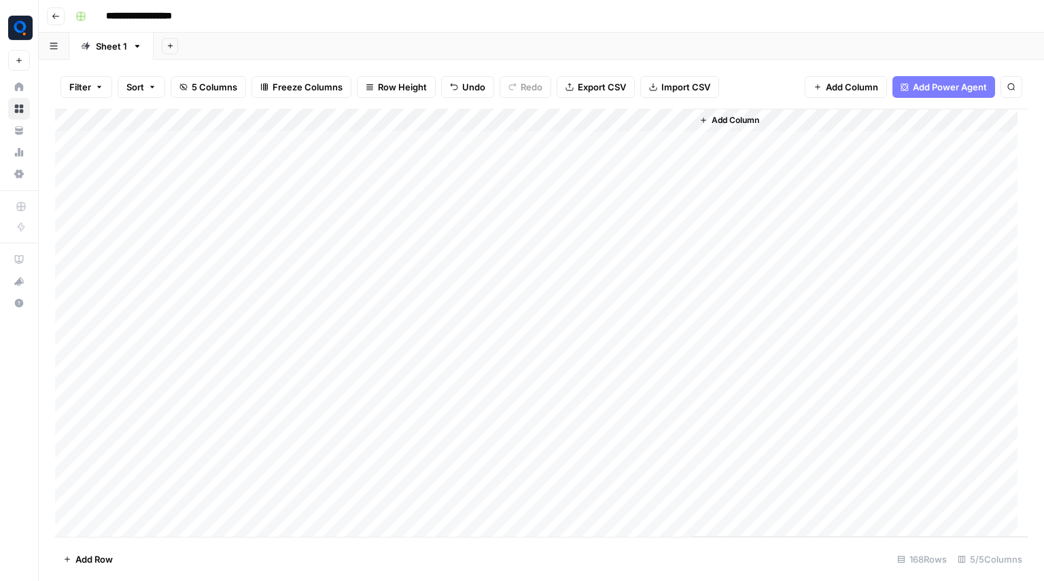
click at [302, 339] on div "Add Column" at bounding box center [541, 323] width 973 height 428
click at [555, 143] on div "Add Column" at bounding box center [541, 323] width 973 height 428
click at [557, 162] on div "Add Column" at bounding box center [541, 323] width 973 height 428
click at [542, 122] on div "Add Column" at bounding box center [541, 323] width 973 height 428
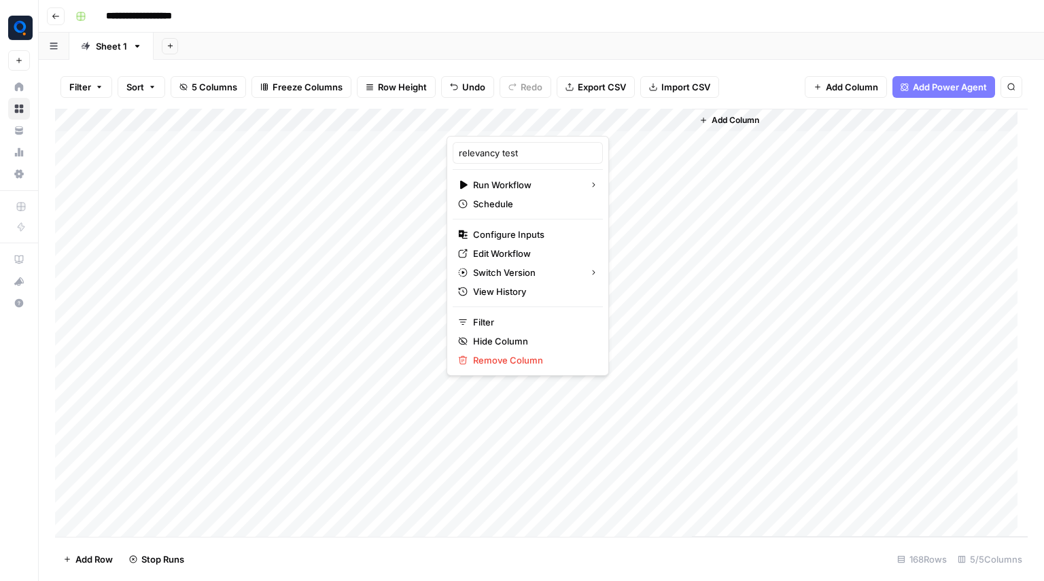
click at [686, 190] on div "Add Column" at bounding box center [541, 323] width 973 height 428
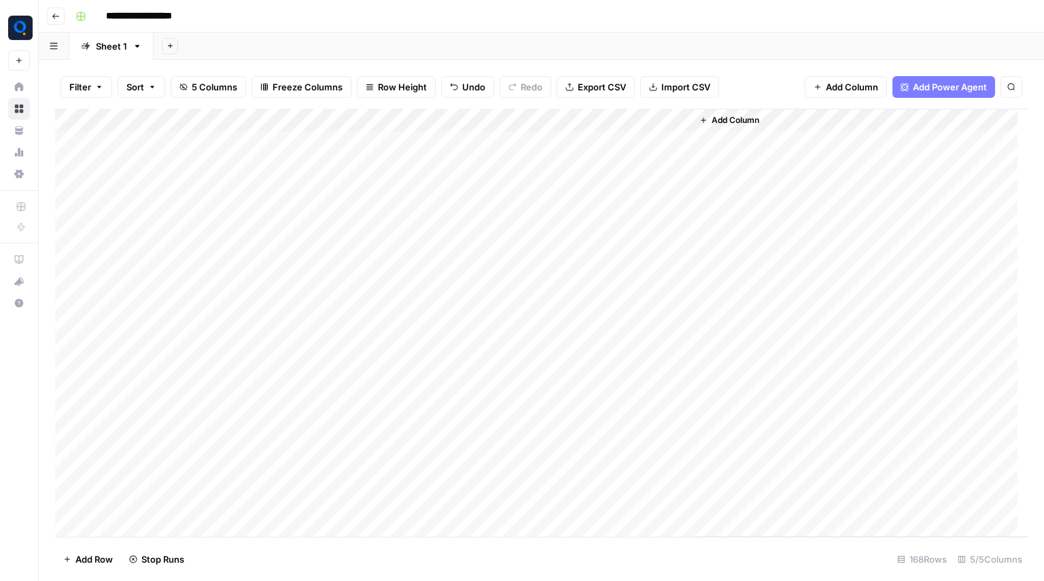
click at [555, 145] on div "Add Column" at bounding box center [541, 323] width 973 height 428
click at [555, 188] on div "Add Column" at bounding box center [541, 323] width 973 height 428
click at [556, 203] on div "Add Column" at bounding box center [541, 323] width 973 height 428
click at [553, 213] on div "Add Column" at bounding box center [541, 323] width 973 height 428
click at [555, 236] on div "Add Column" at bounding box center [541, 323] width 973 height 428
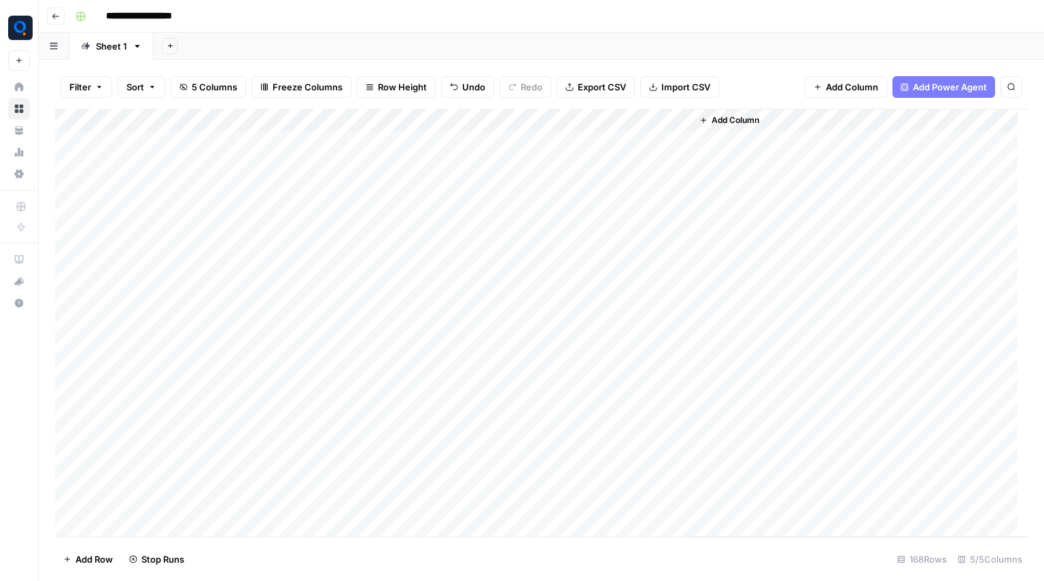
click at [555, 257] on div "Add Column" at bounding box center [541, 323] width 973 height 428
click at [557, 281] on div "Add Column" at bounding box center [541, 323] width 973 height 428
click at [558, 305] on div "Add Column" at bounding box center [541, 323] width 973 height 428
click at [555, 326] on div "Add Column" at bounding box center [541, 323] width 973 height 428
click at [554, 357] on div "Add Column" at bounding box center [541, 323] width 973 height 428
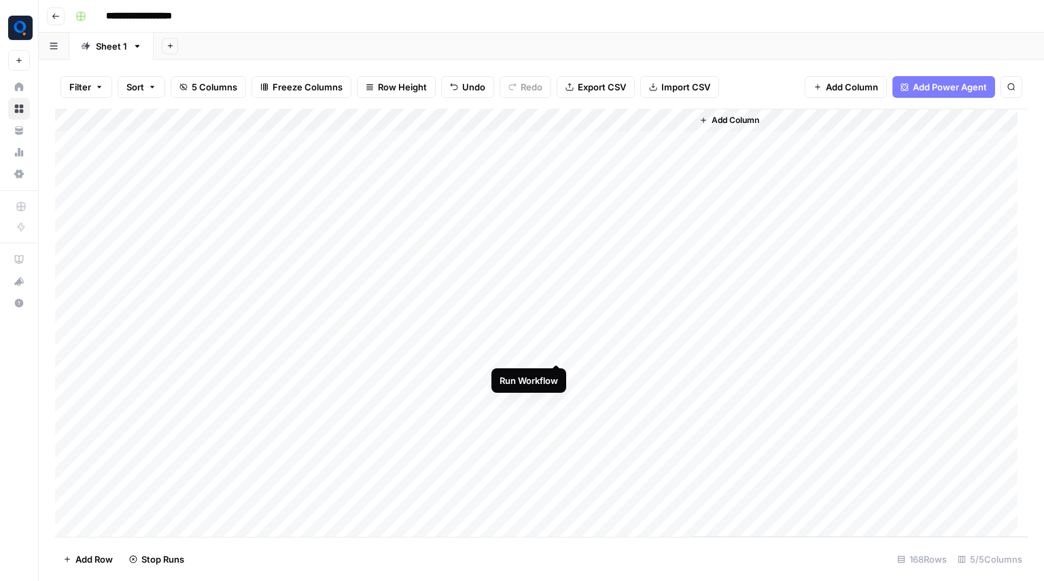
click at [554, 350] on div "Add Column" at bounding box center [541, 323] width 973 height 428
click at [554, 355] on div "Add Column" at bounding box center [541, 323] width 973 height 428
click at [555, 372] on div "Add Column" at bounding box center [541, 323] width 973 height 428
click at [555, 392] on div "Add Column" at bounding box center [541, 323] width 973 height 428
click at [559, 421] on div "Add Column" at bounding box center [541, 323] width 973 height 428
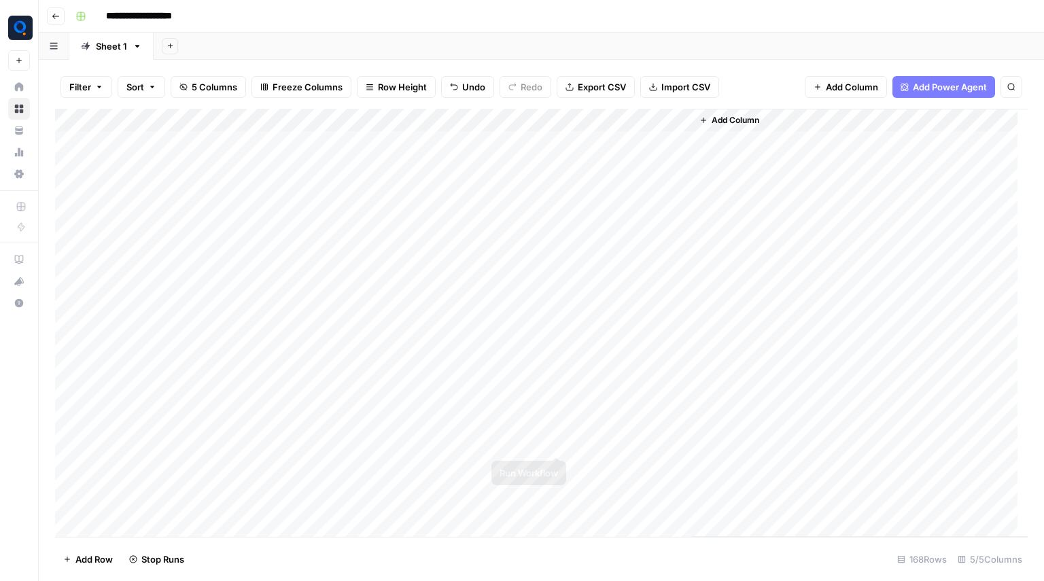
click at [555, 436] on div "Add Column" at bounding box center [541, 323] width 973 height 428
click at [561, 459] on div "Add Column" at bounding box center [541, 323] width 973 height 428
click at [551, 488] on div "Add Column" at bounding box center [541, 323] width 973 height 428
click at [554, 477] on div "Add Column" at bounding box center [541, 323] width 973 height 428
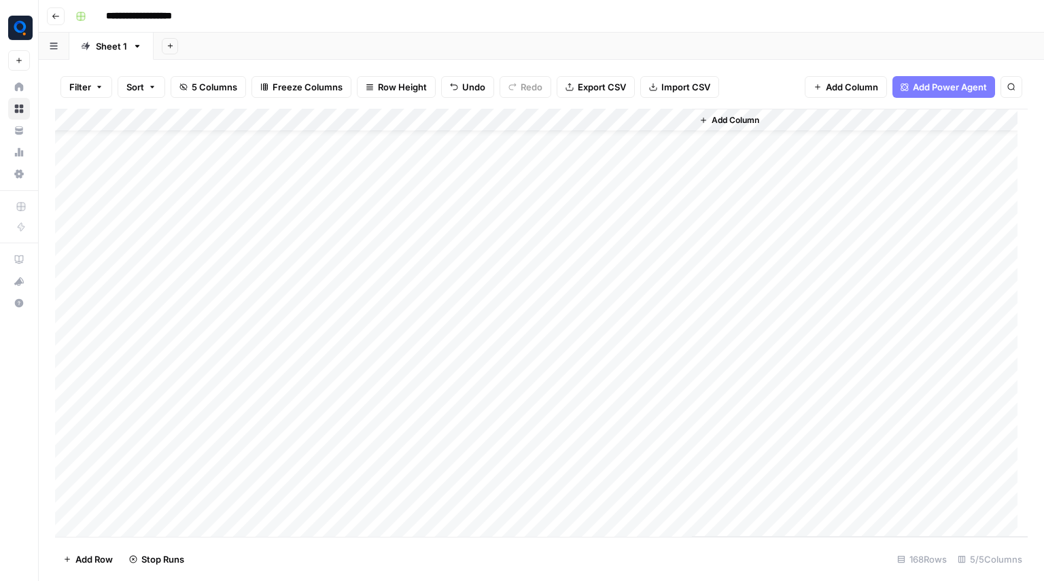
scroll to position [0, 0]
click at [558, 237] on div "Add Column" at bounding box center [541, 323] width 973 height 428
drag, startPoint x: 608, startPoint y: 141, endPoint x: 620, endPoint y: 511, distance: 370.0
click at [620, 511] on div "Add Column" at bounding box center [541, 323] width 973 height 428
click at [729, 66] on div "Filter Sort 5 Columns Freeze Columns Row Height Undo Redo Export CSV Import CSV…" at bounding box center [541, 87] width 973 height 44
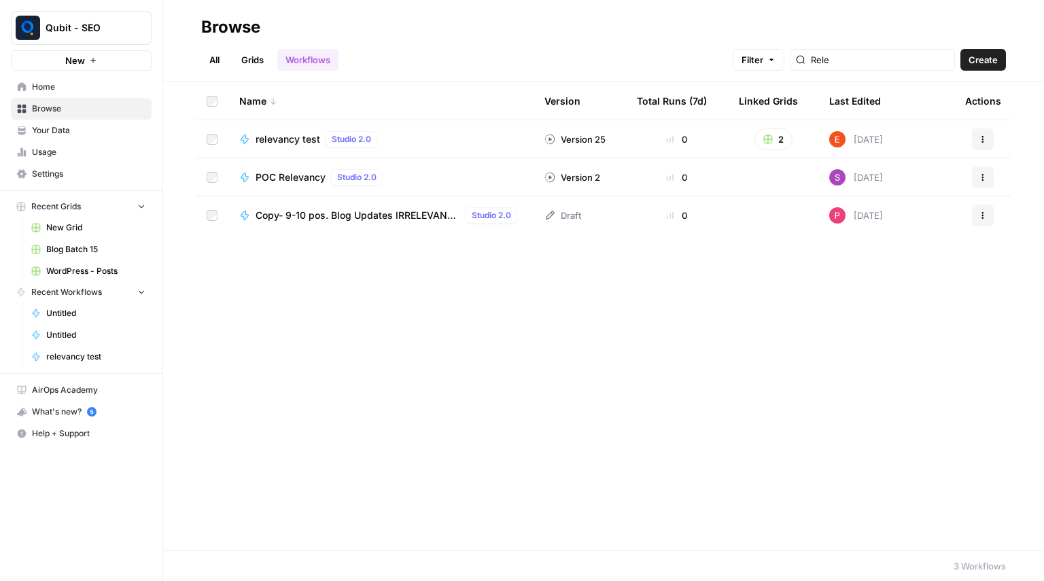
click at [892, 60] on input "Rele" at bounding box center [880, 60] width 138 height 14
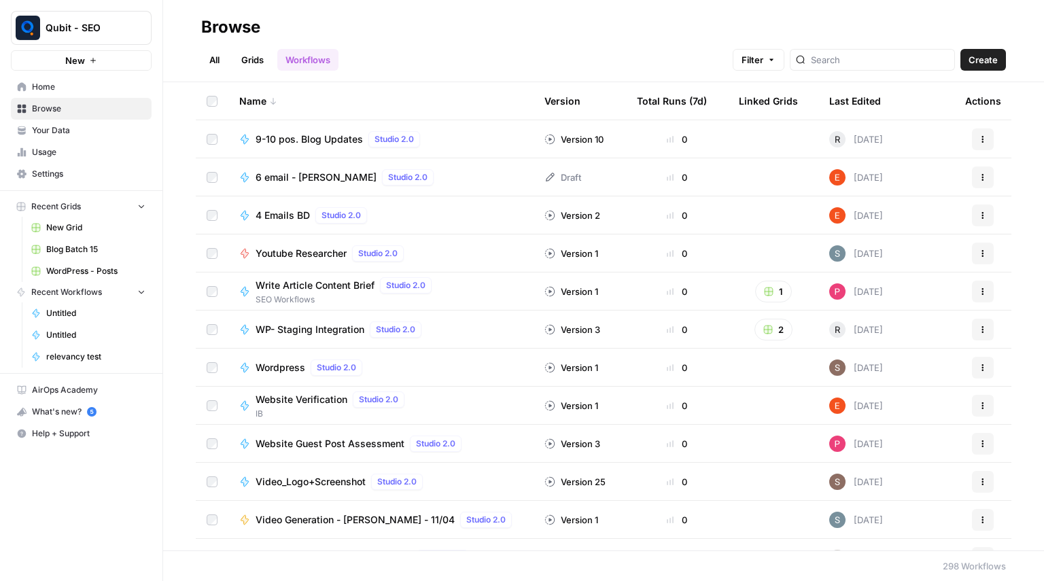
click at [861, 54] on input "search" at bounding box center [880, 60] width 138 height 14
